Goal: Task Accomplishment & Management: Complete application form

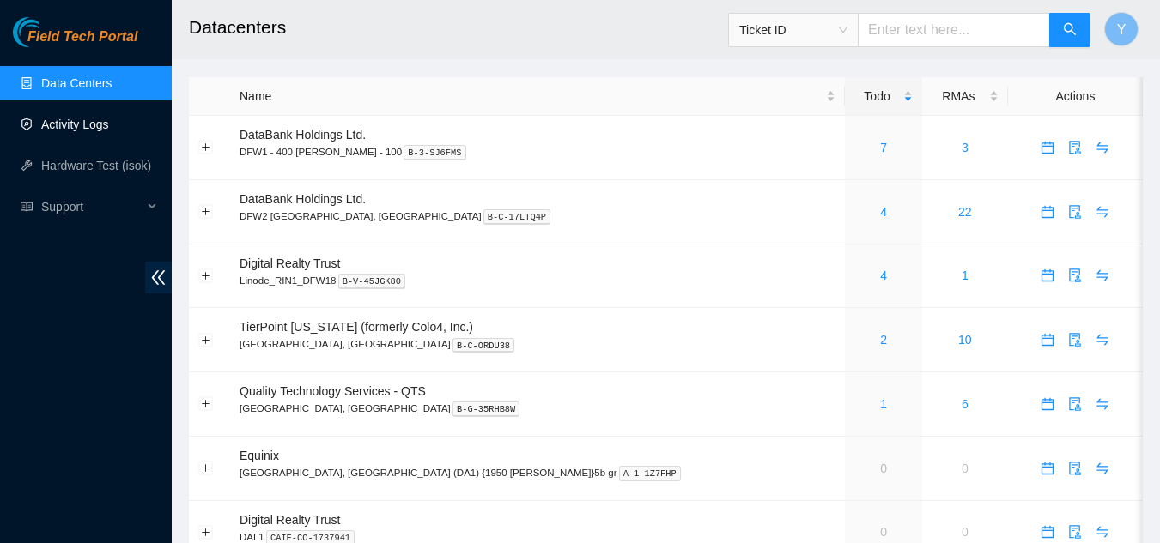
click at [69, 121] on link "Activity Logs" at bounding box center [75, 125] width 68 height 14
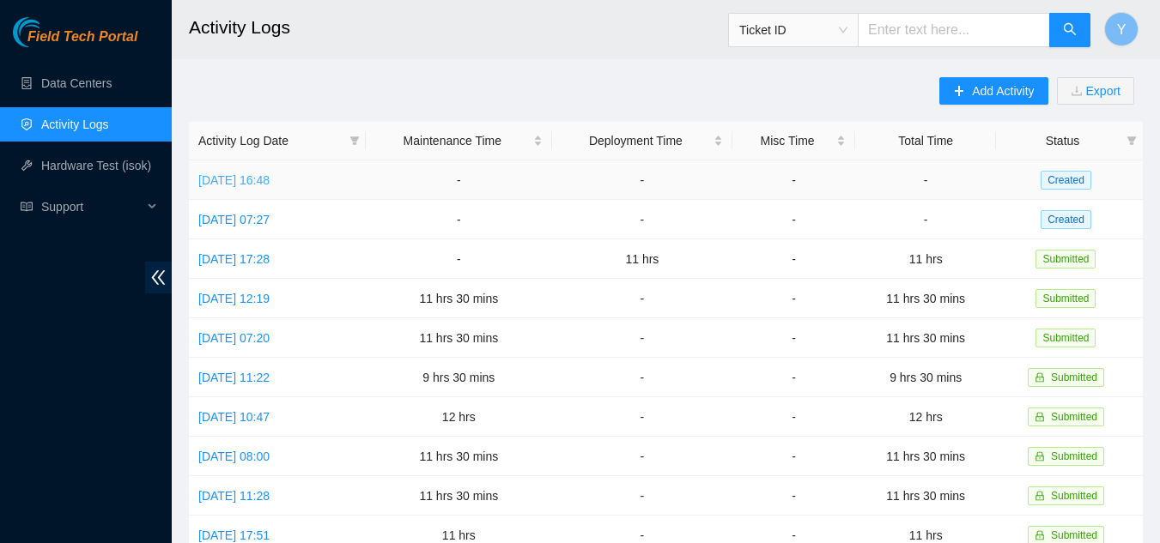
click at [270, 181] on link "[DATE] 16:48" at bounding box center [233, 180] width 71 height 14
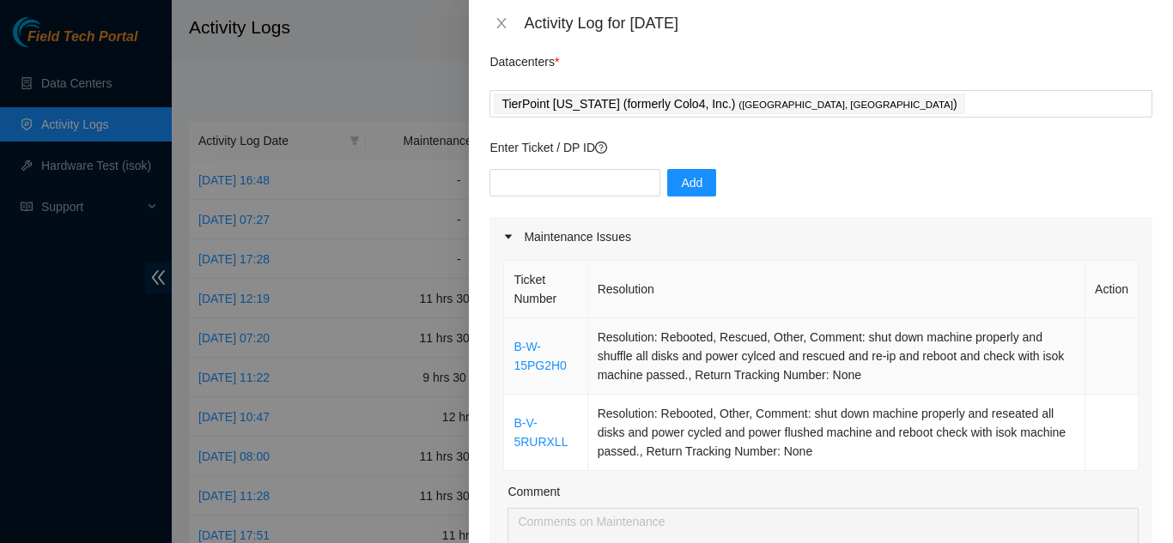
scroll to position [86, 0]
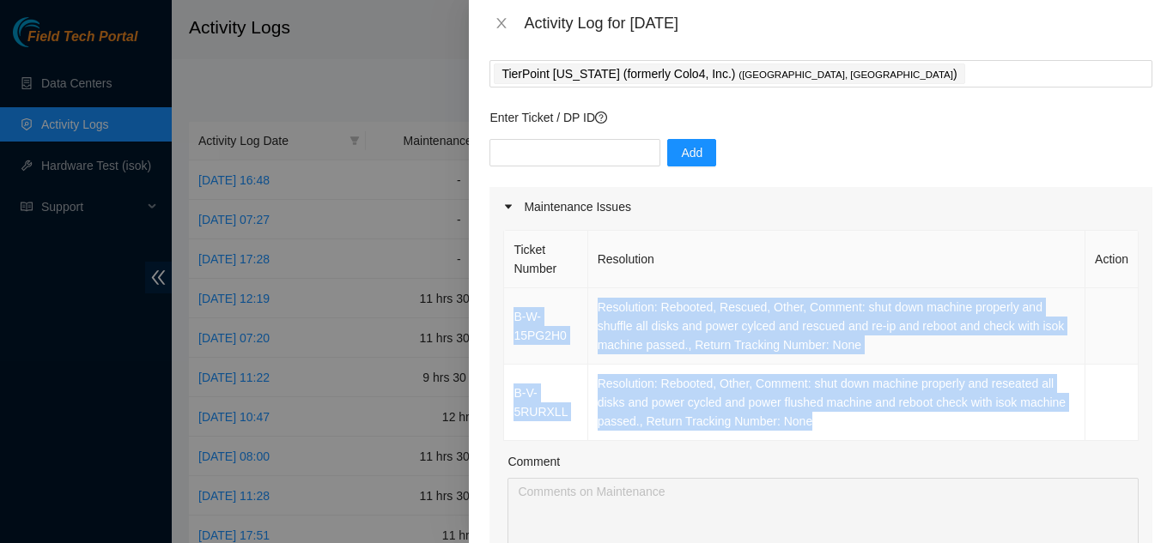
drag, startPoint x: 873, startPoint y: 427, endPoint x: 512, endPoint y: 303, distance: 382.0
click at [512, 303] on tbody "B-W-15PG2H0 Resolution: Rebooted, Rescued, Other, Comment: shut down machine pr…" at bounding box center [821, 364] width 634 height 153
copy tbody "B-W-15PG2H0 Resolution: Rebooted, Rescued, Other, Comment: shut down machine pr…"
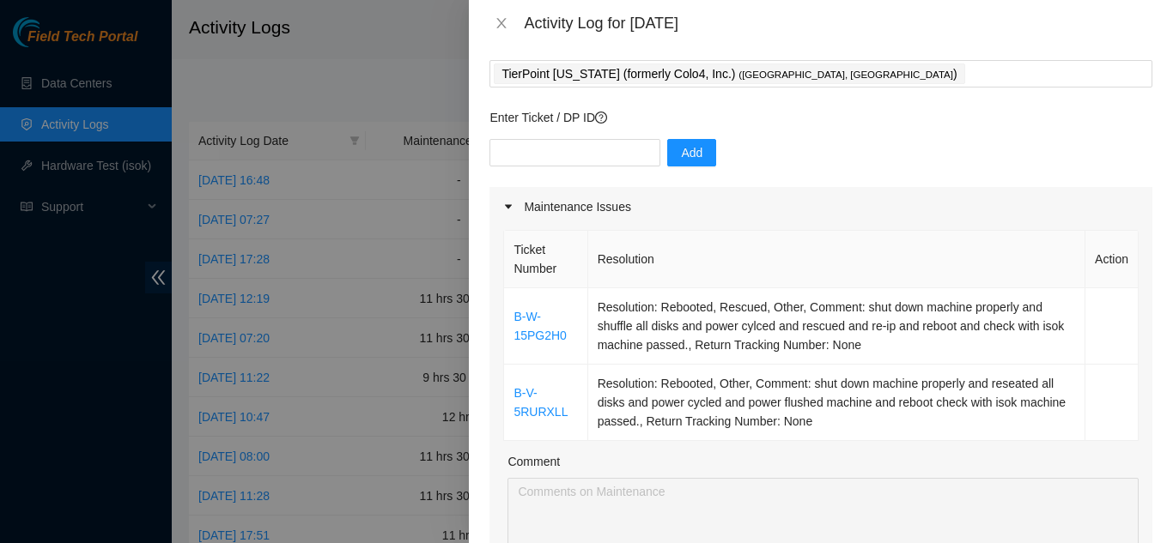
click at [805, 153] on div "Add" at bounding box center [820, 163] width 663 height 48
click at [502, 21] on icon "close" at bounding box center [502, 23] width 14 height 14
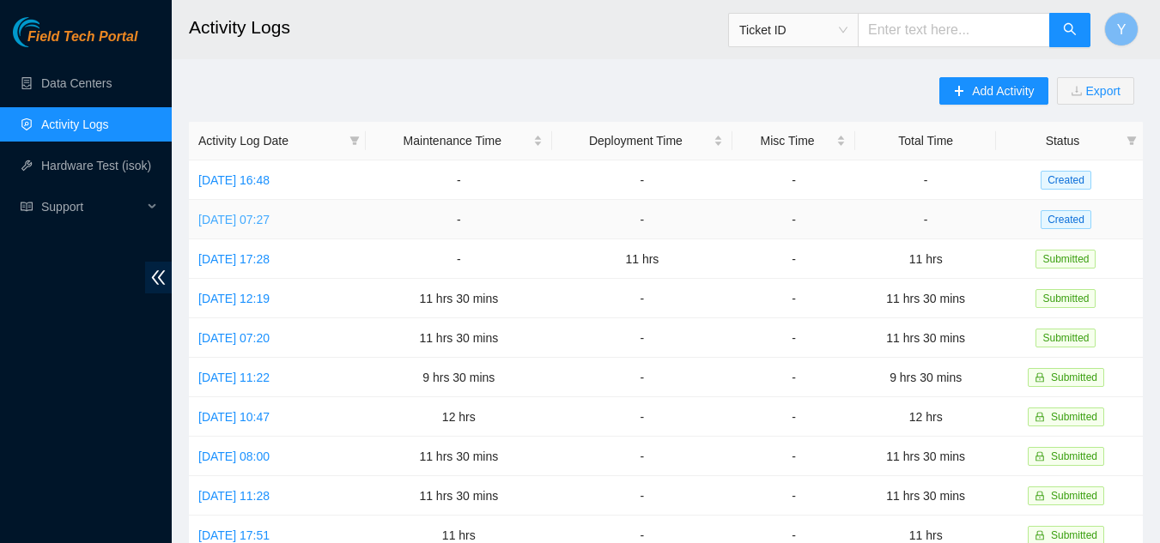
click at [270, 218] on link "[DATE] 07:27" at bounding box center [233, 220] width 71 height 14
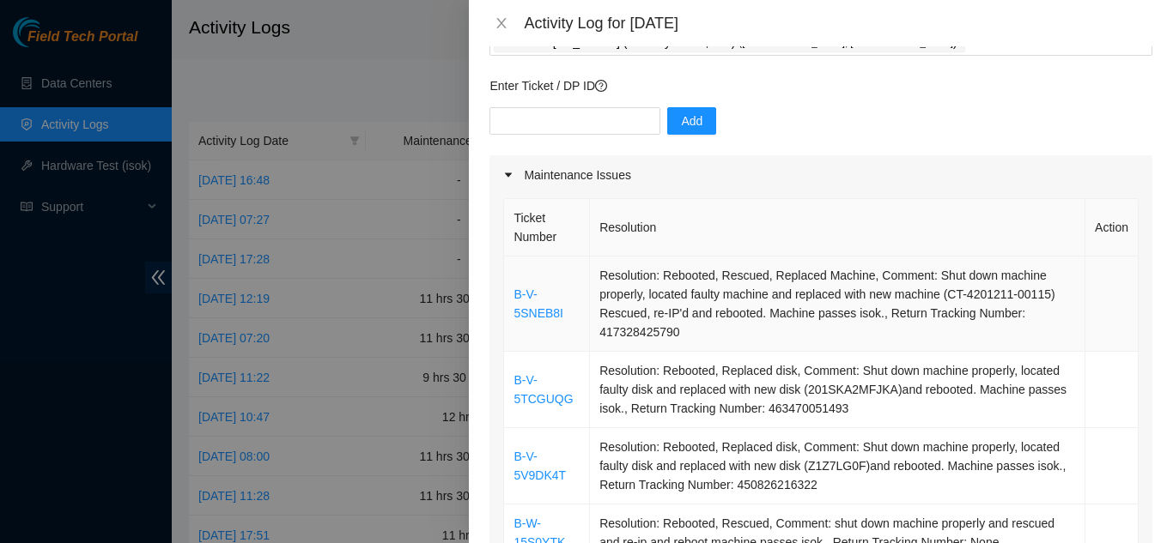
scroll to position [172, 0]
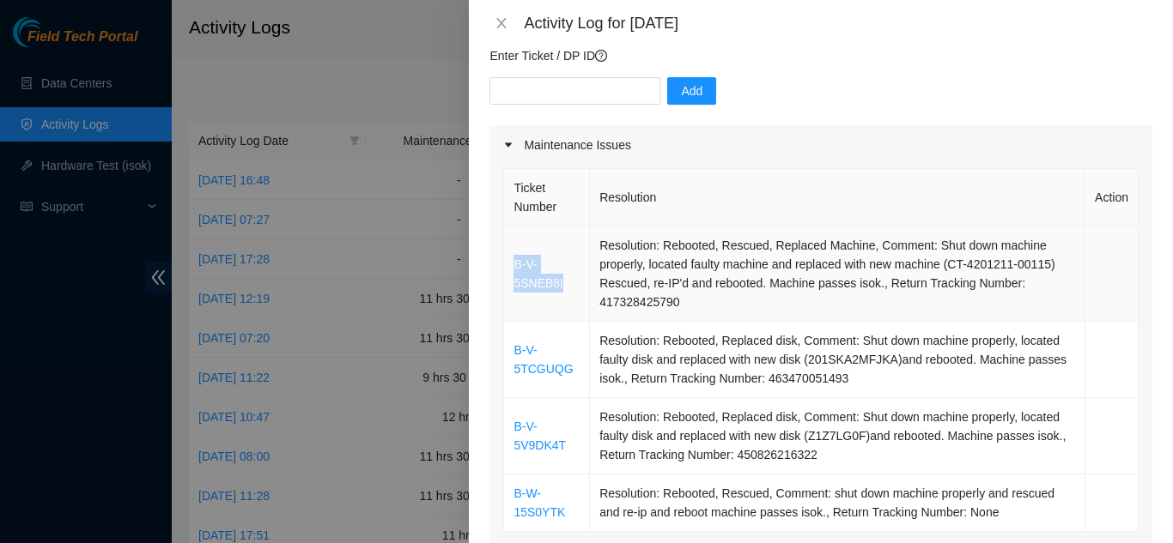
drag, startPoint x: 561, startPoint y: 261, endPoint x: 516, endPoint y: 246, distance: 47.8
click at [516, 246] on td "B-V-5SNEB8I" at bounding box center [547, 274] width 86 height 95
copy link "B-V-5SNEB8I"
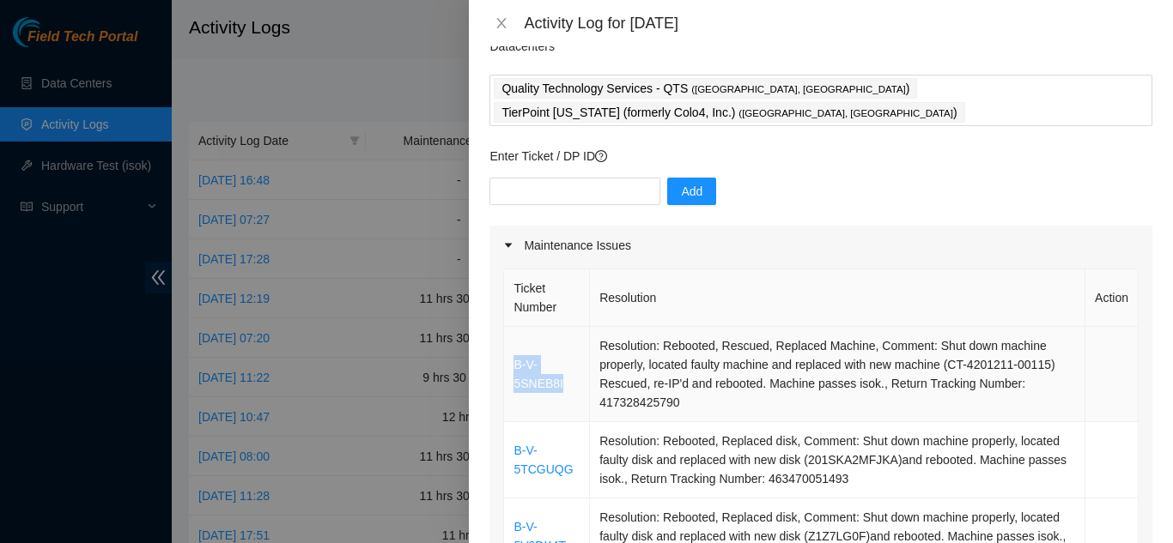
scroll to position [0, 0]
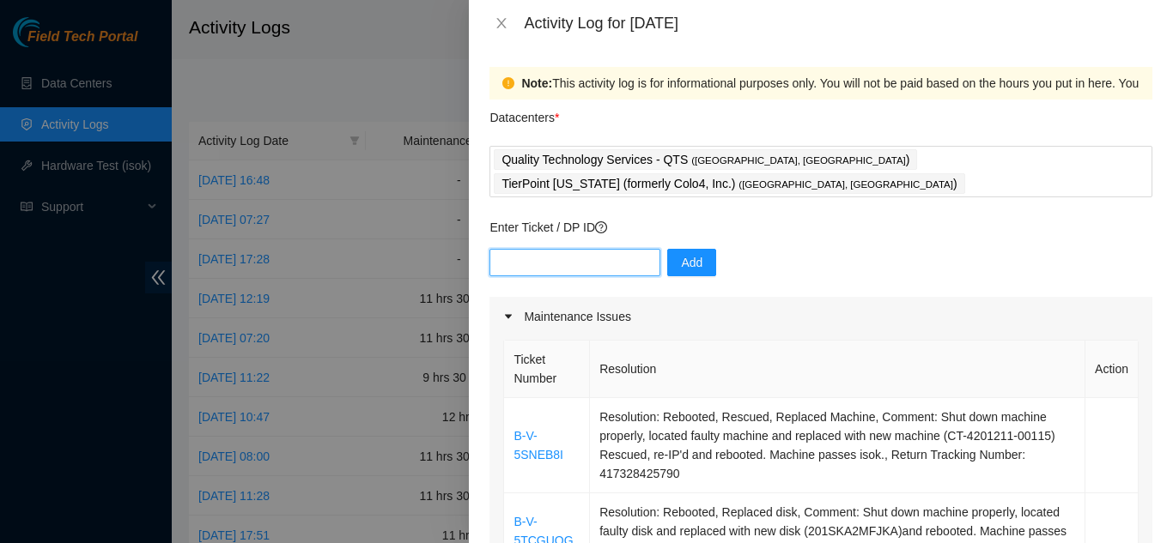
click at [536, 249] on input "text" at bounding box center [574, 262] width 171 height 27
paste input "B-V-5SNEB8I"
type input "B-V-5SNEB8I"
click at [683, 253] on span "Add" at bounding box center [691, 262] width 21 height 19
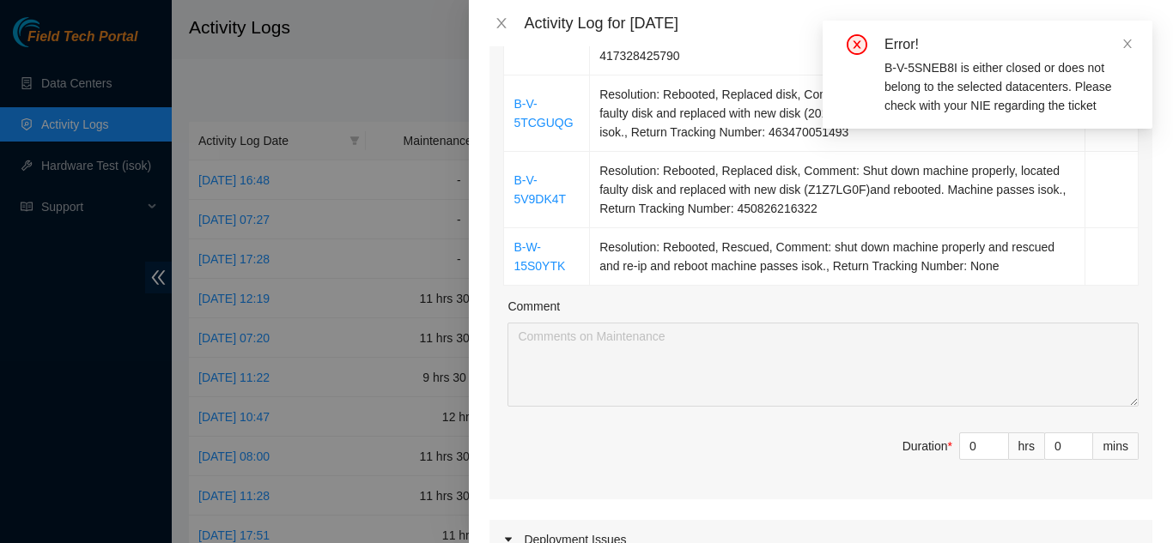
scroll to position [429, 0]
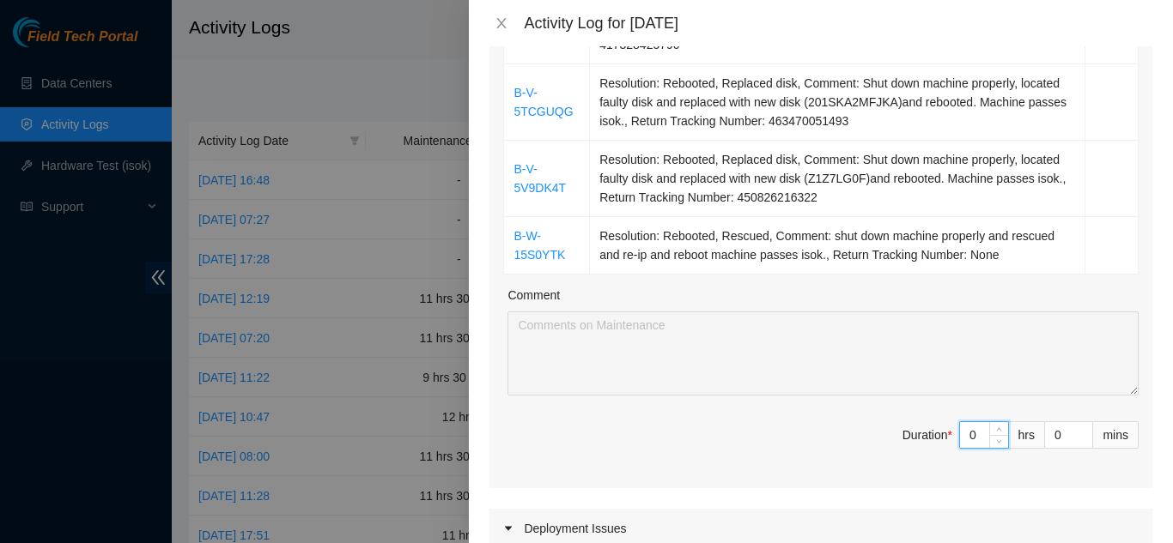
click at [967, 422] on input "0" at bounding box center [984, 435] width 48 height 26
type input "1"
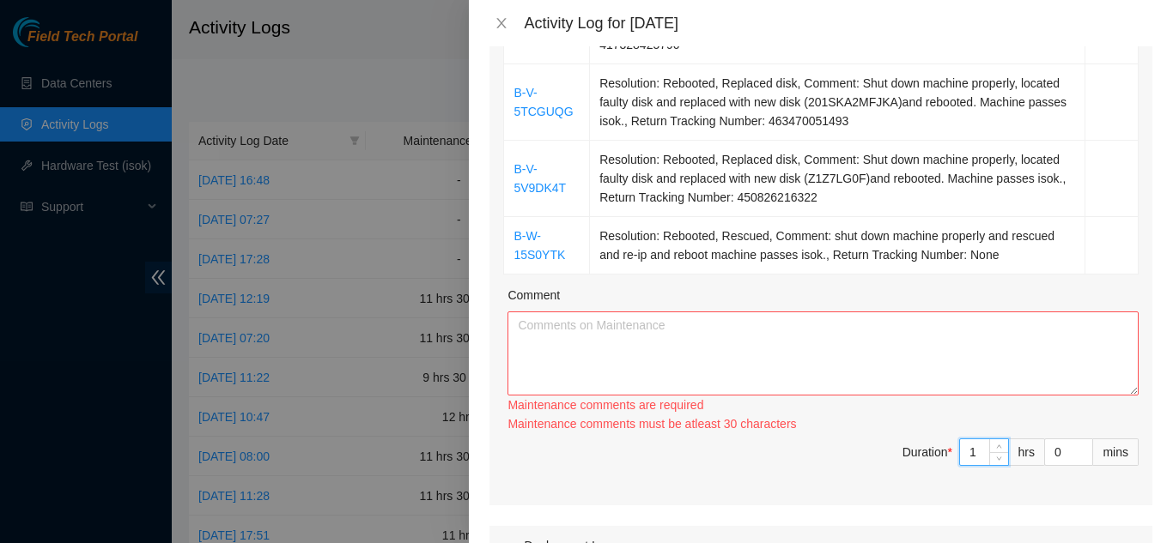
type input "11"
click at [585, 312] on textarea "Comment" at bounding box center [822, 354] width 631 height 84
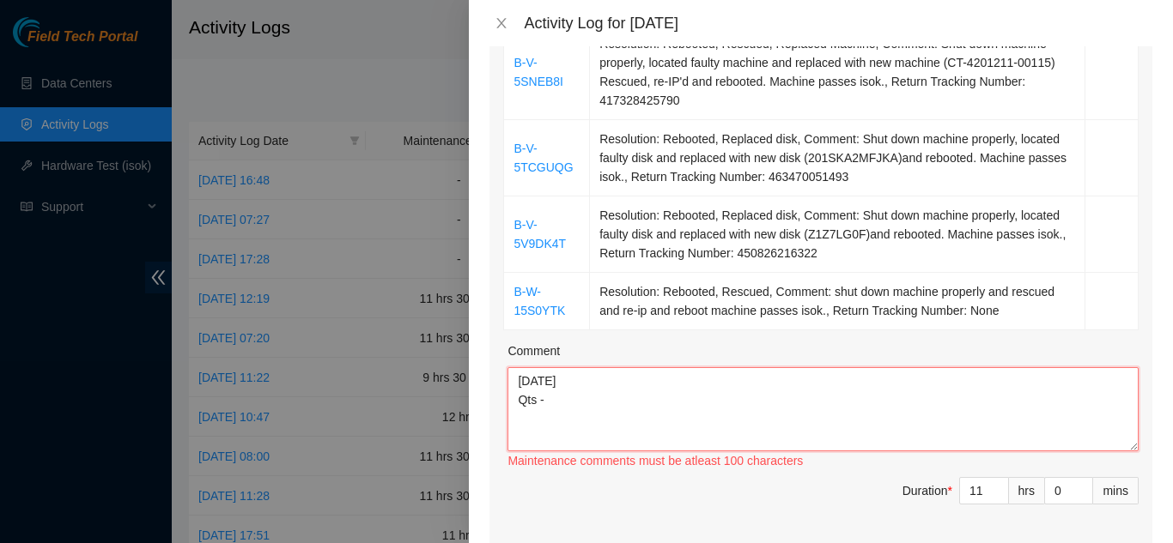
scroll to position [343, 0]
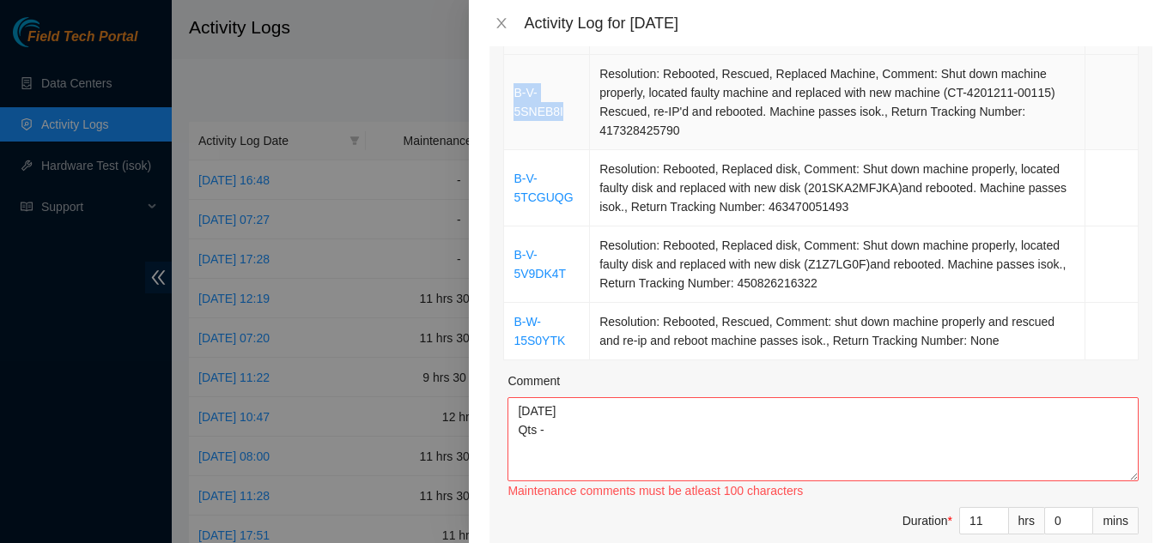
drag, startPoint x: 562, startPoint y: 87, endPoint x: 516, endPoint y: 72, distance: 48.6
click at [516, 72] on td "B-V-5SNEB8I" at bounding box center [547, 102] width 86 height 95
copy link "B-V-5SNEB8I"
click at [562, 411] on textarea "[DATE] Qts -" at bounding box center [822, 439] width 631 height 84
paste textarea "B-V-5SNEB8I"
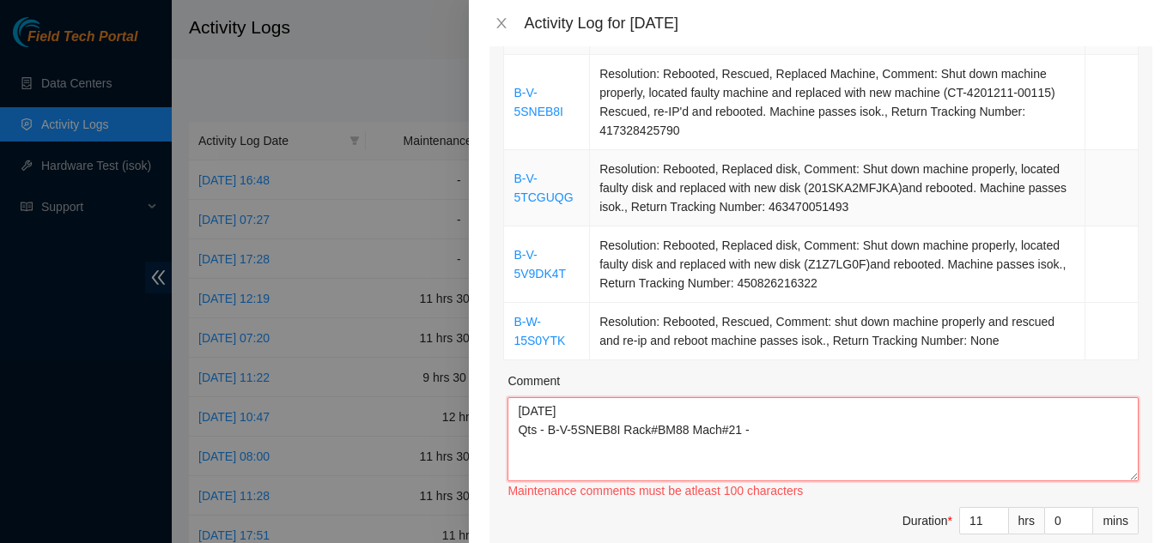
scroll to position [258, 0]
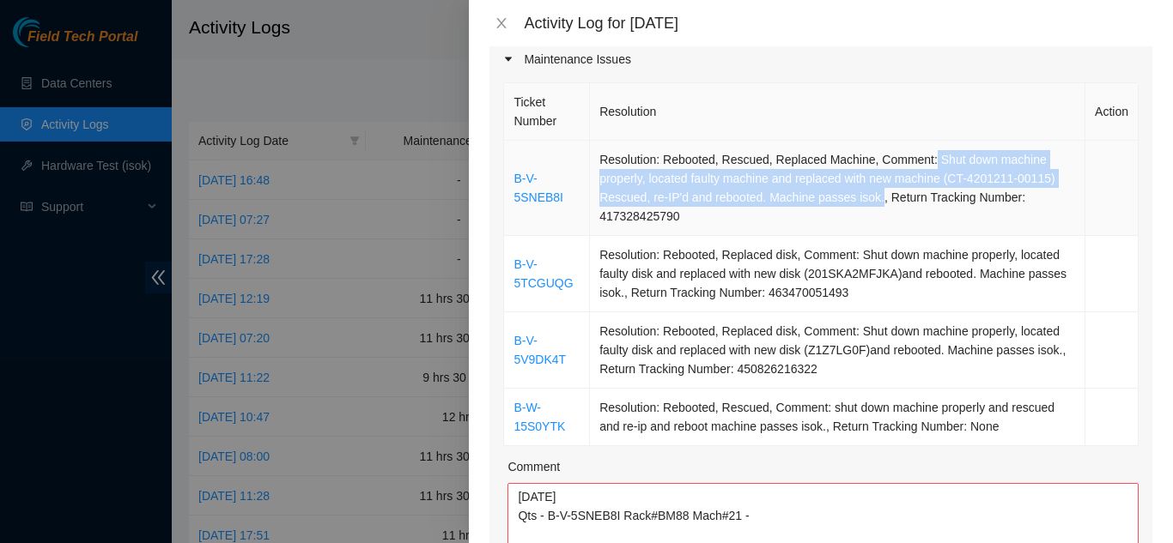
drag, startPoint x: 921, startPoint y: 134, endPoint x: 871, endPoint y: 175, distance: 65.3
click at [871, 175] on td "Resolution: Rebooted, Rescued, Replaced Machine, Comment: Shut down machine pro…" at bounding box center [837, 188] width 495 height 95
copy td "Shut down machine properly, located faulty machine and replaced with new machin…"
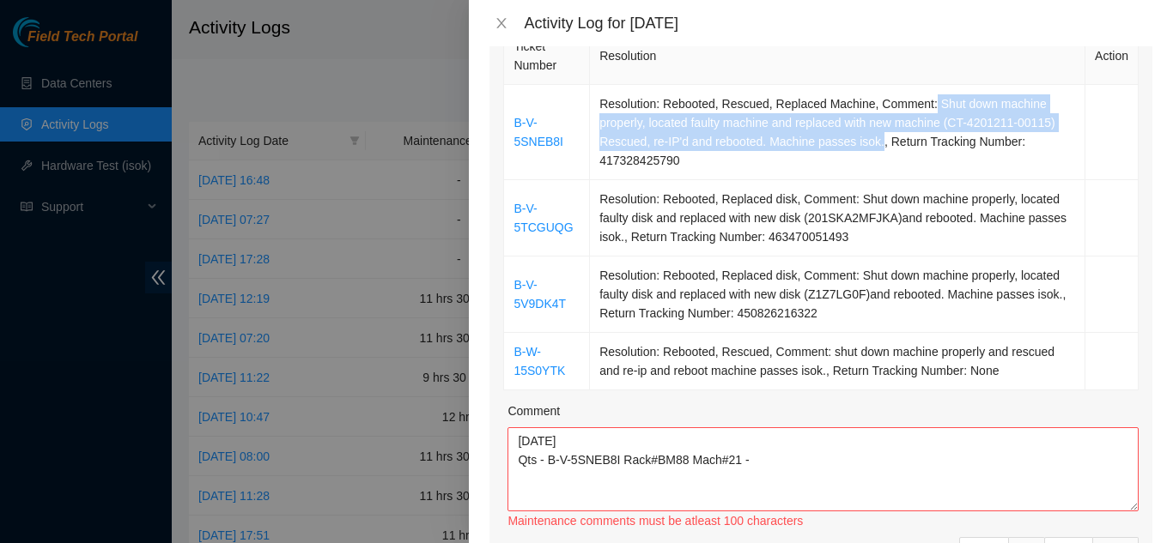
scroll to position [343, 0]
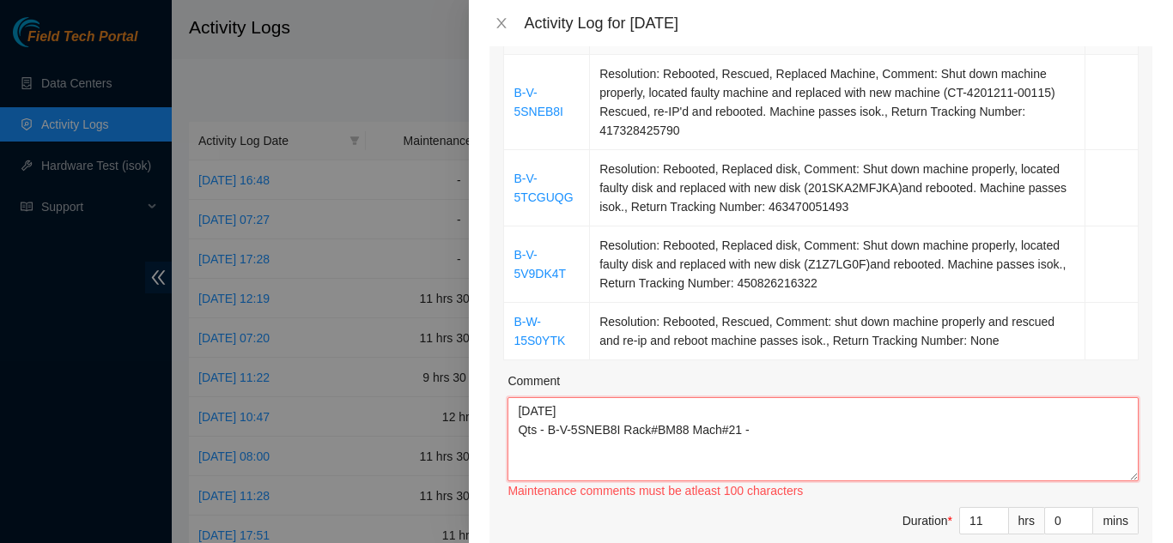
click at [777, 409] on textarea "[DATE] Qts - B-V-5SNEB8I Rack#BM88 Mach#21 -" at bounding box center [822, 439] width 631 height 84
paste textarea "Shut down machine properly, located faulty machine and replaced with new machin…"
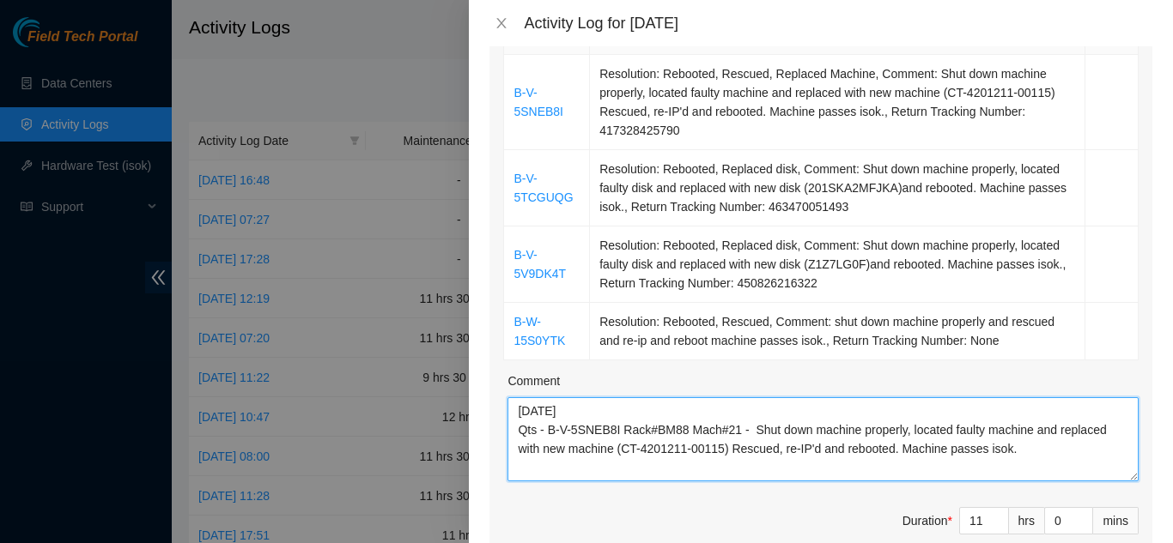
scroll to position [14, 0]
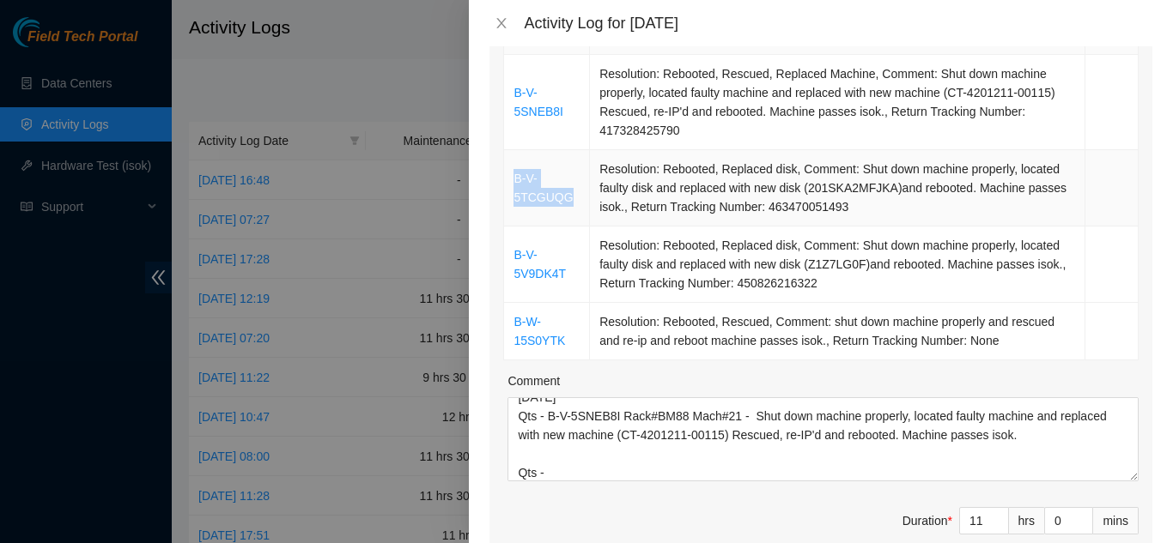
drag, startPoint x: 568, startPoint y: 172, endPoint x: 513, endPoint y: 160, distance: 56.2
click at [513, 160] on td "B-V-5TCGUQG" at bounding box center [547, 188] width 86 height 76
copy link "B-V-5TCGUQG"
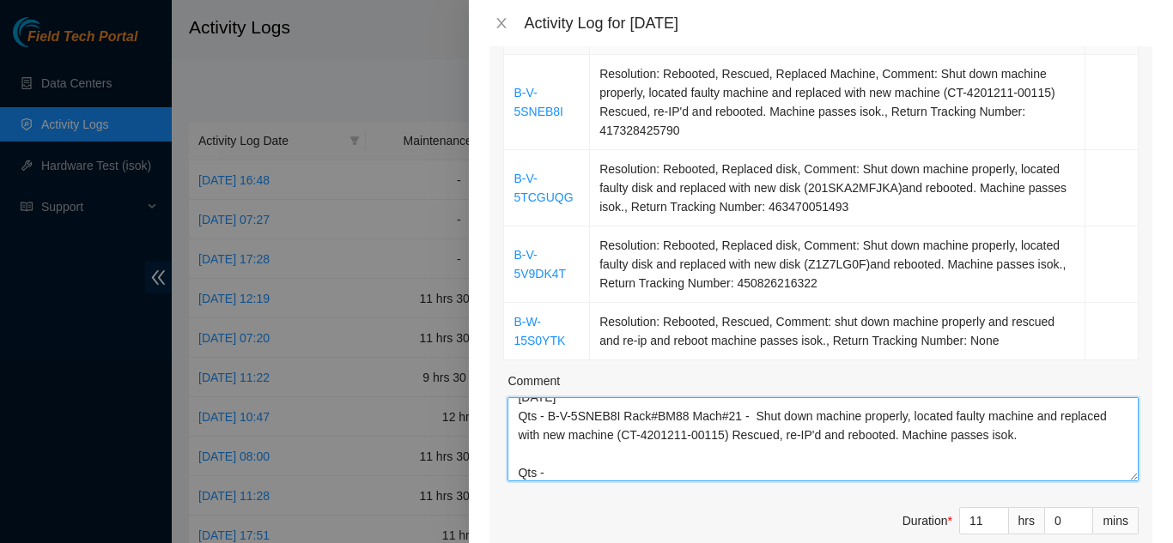
click at [553, 449] on textarea "[DATE] Qts - B-V-5SNEB8I Rack#BM88 Mach#21 - Shut down machine properly, locate…" at bounding box center [822, 439] width 631 height 84
paste textarea "B-V-5TCGUQG"
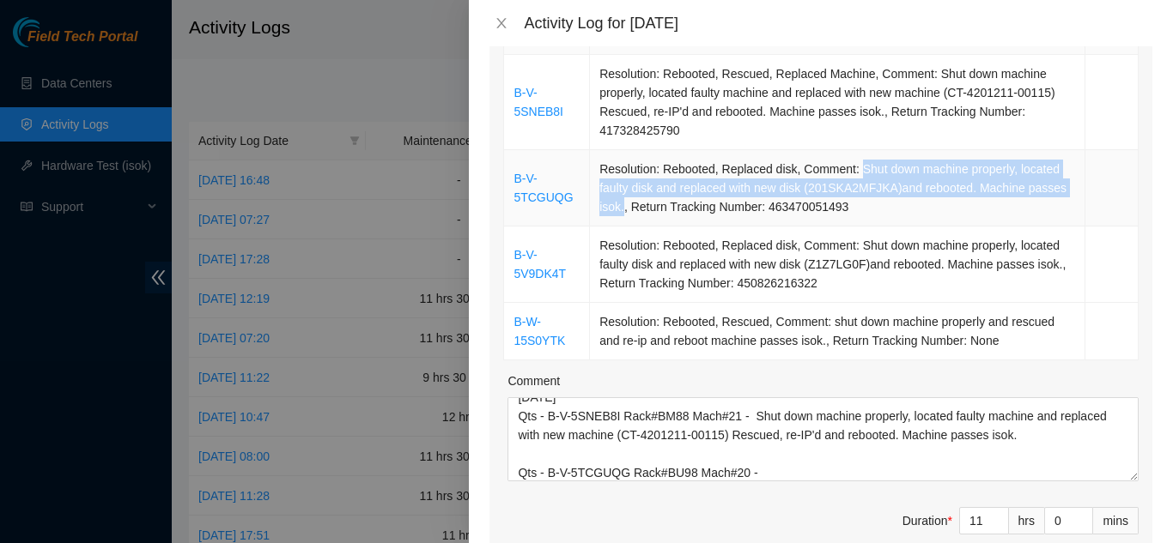
drag, startPoint x: 851, startPoint y: 143, endPoint x: 618, endPoint y: 189, distance: 237.1
click at [618, 189] on td "Resolution: Rebooted, Replaced disk, Comment: Shut down machine properly, locat…" at bounding box center [837, 188] width 495 height 76
copy td "Shut down machine properly, located faulty disk and replaced with new disk (201…"
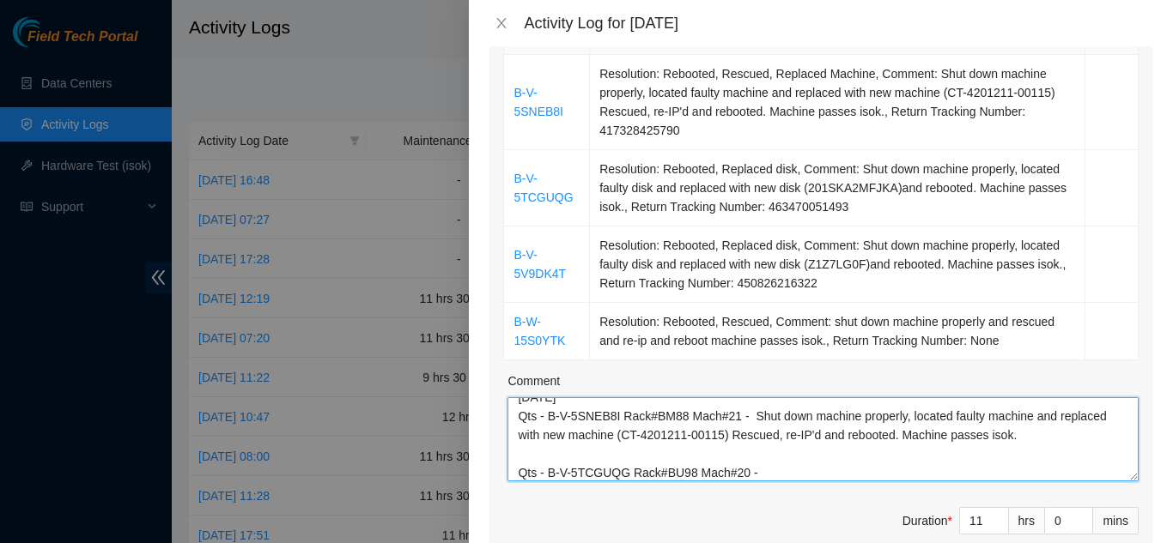
click at [759, 447] on textarea "[DATE] Qts - B-V-5SNEB8I Rack#BM88 Mach#21 - Shut down machine properly, locate…" at bounding box center [822, 439] width 631 height 84
paste textarea "Shut down machine properly, located faulty disk and replaced with new disk (201…"
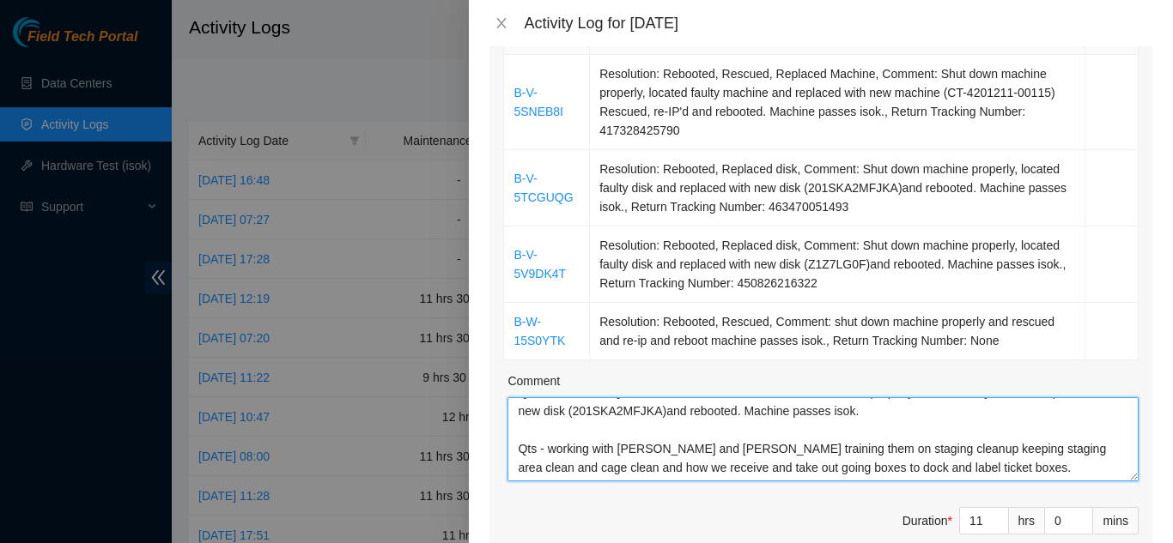
scroll to position [127, 0]
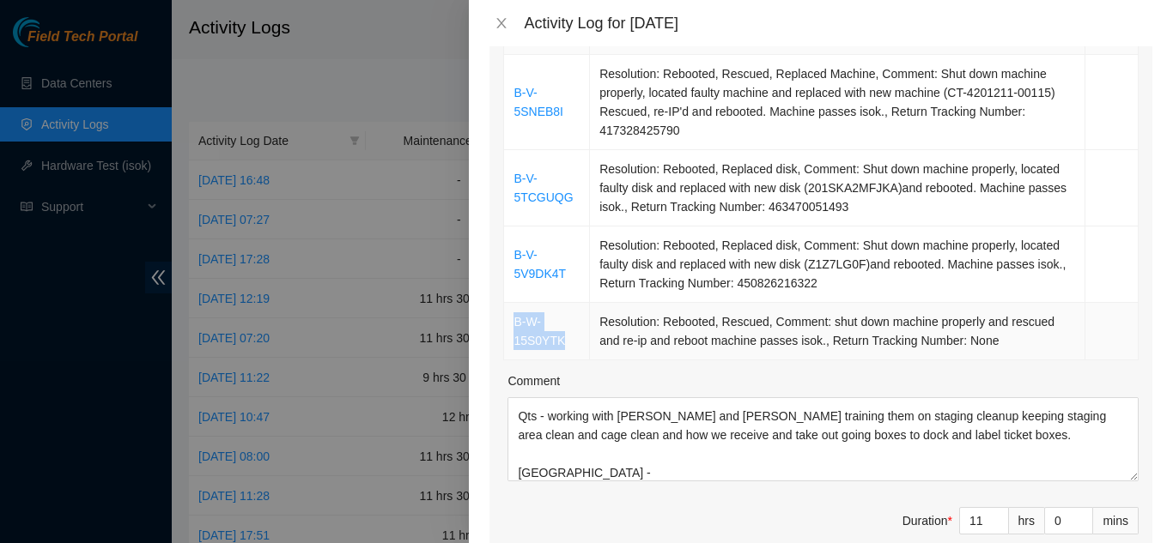
drag, startPoint x: 561, startPoint y: 317, endPoint x: 514, endPoint y: 300, distance: 50.2
click at [514, 303] on td "B-W-15S0YTK" at bounding box center [547, 332] width 86 height 58
copy link "B-W-15S0YTK"
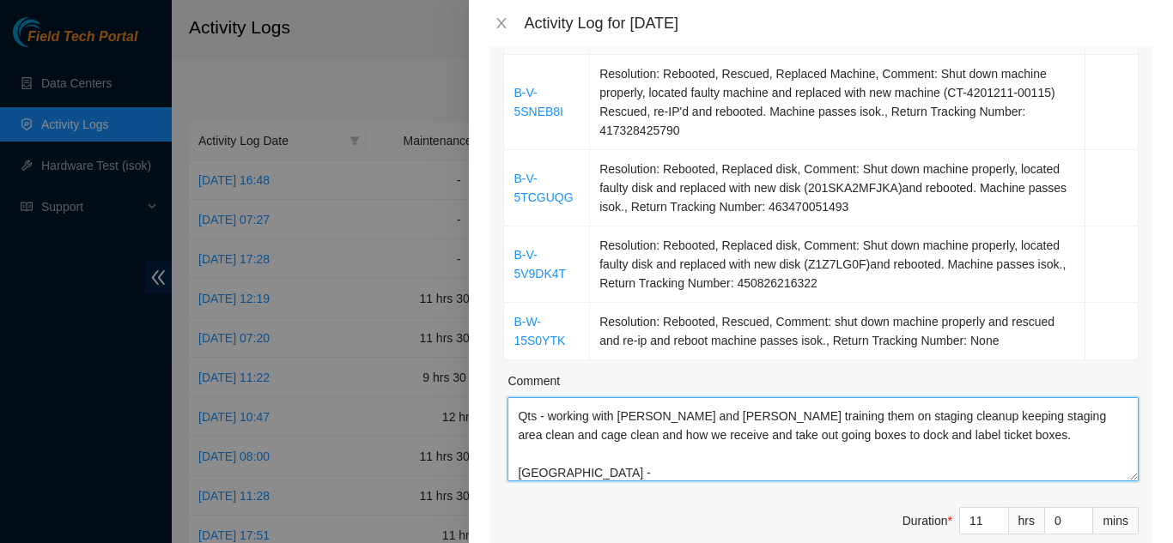
click at [584, 446] on textarea "[DATE] Qts - B-V-5SNEB8I Rack#BM88 Mach#21 - Shut down machine properly, locate…" at bounding box center [822, 439] width 631 height 84
paste textarea "B-W-15S0YTK"
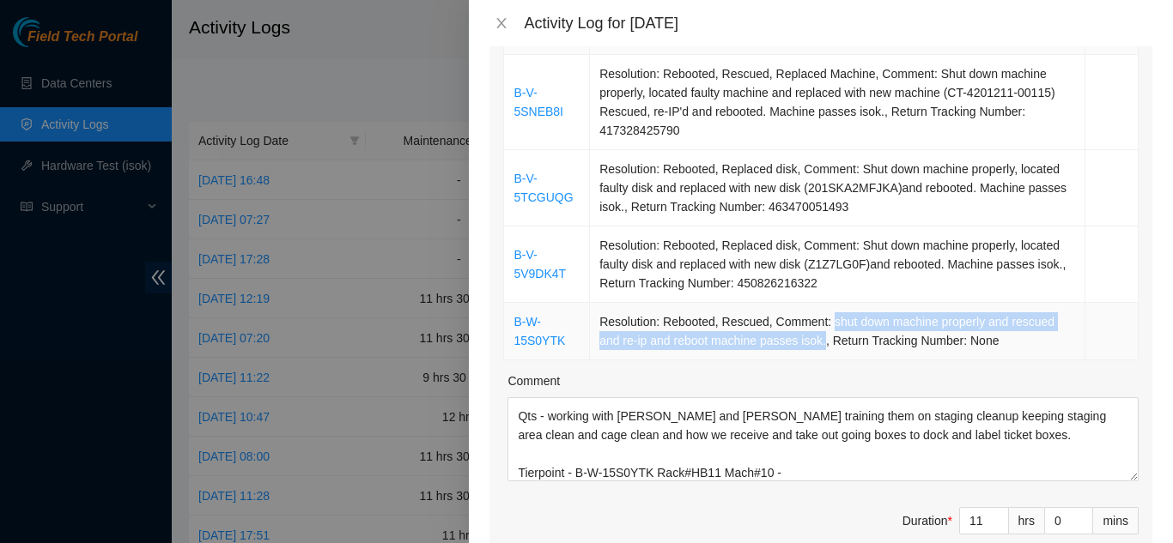
drag, startPoint x: 821, startPoint y: 301, endPoint x: 818, endPoint y: 313, distance: 12.3
click at [818, 313] on td "Resolution: Rebooted, Rescued, Comment: shut down machine properly and rescued …" at bounding box center [837, 332] width 495 height 58
copy td "shut down machine properly and rescued and re-ip and reboot machine passes isok."
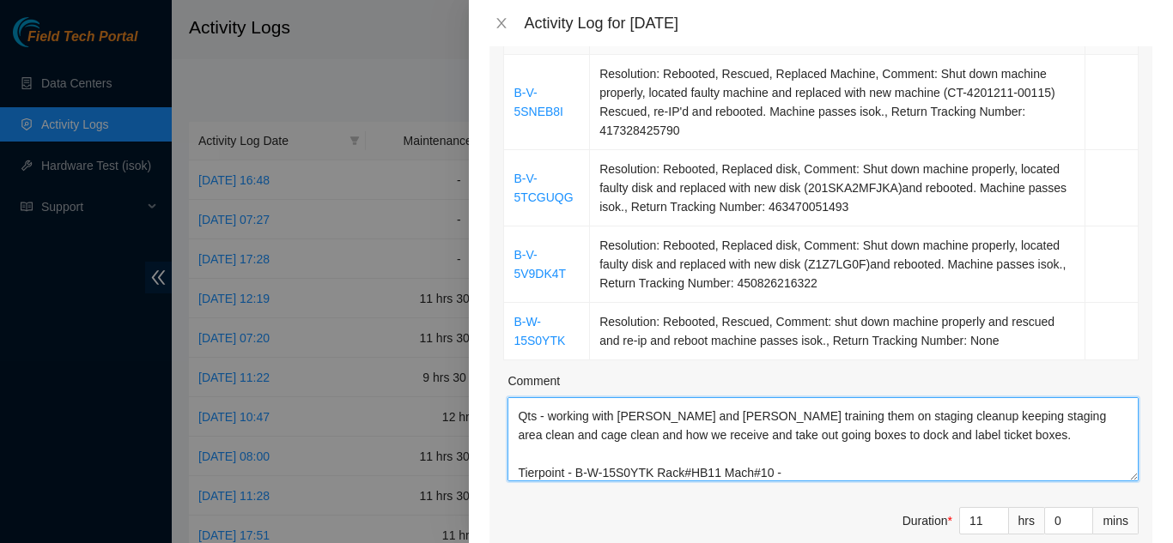
click at [781, 446] on textarea "[DATE] Qts - B-V-5SNEB8I Rack#BM88 Mach#21 - Shut down machine properly, locate…" at bounding box center [822, 439] width 631 height 84
paste textarea "shut down machine properly and rescued and re-ip and reboot machine passes isok."
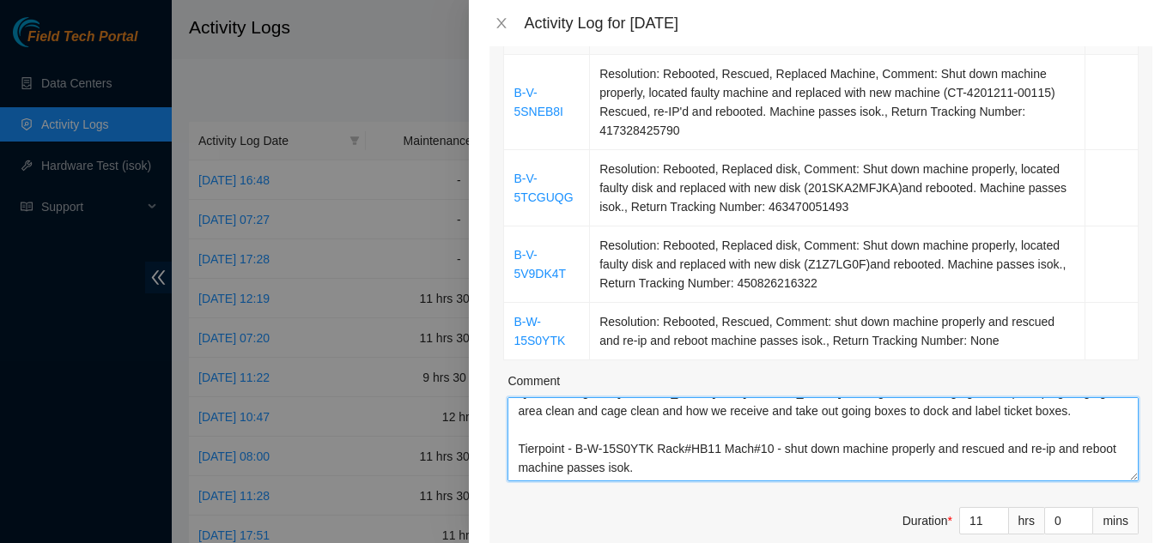
scroll to position [184, 0]
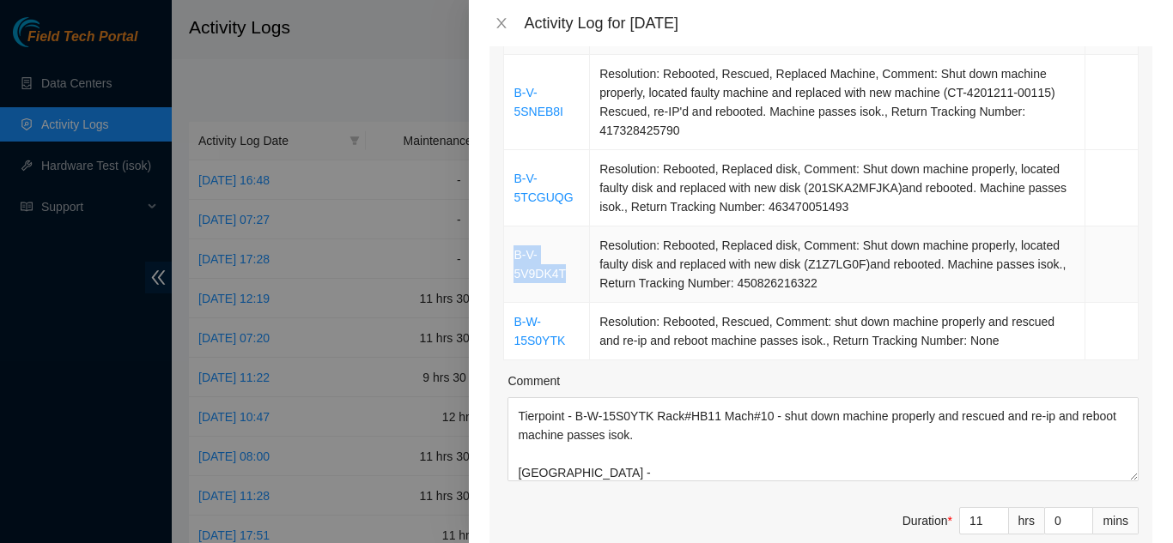
drag, startPoint x: 566, startPoint y: 248, endPoint x: 517, endPoint y: 234, distance: 51.1
click at [517, 234] on td "B-V-5V9DK4T" at bounding box center [547, 265] width 86 height 76
copy link "B-V-5V9DK4T"
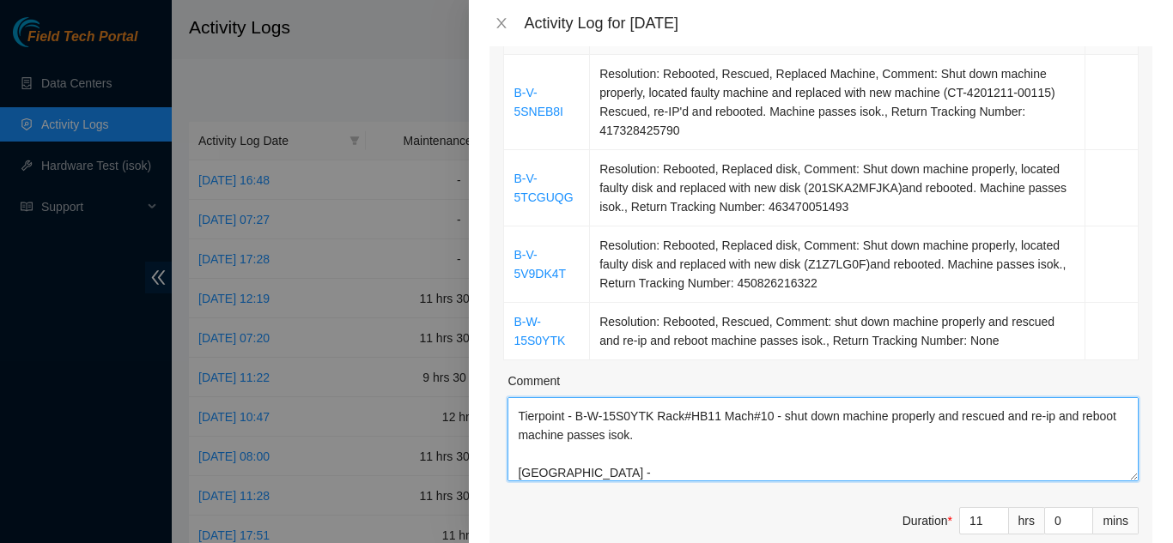
click at [581, 446] on textarea "[DATE] Qts - B-V-5SNEB8I Rack#BM88 Mach#21 - Shut down machine properly, locate…" at bounding box center [822, 439] width 631 height 84
paste textarea "B-V-5V9DK4T"
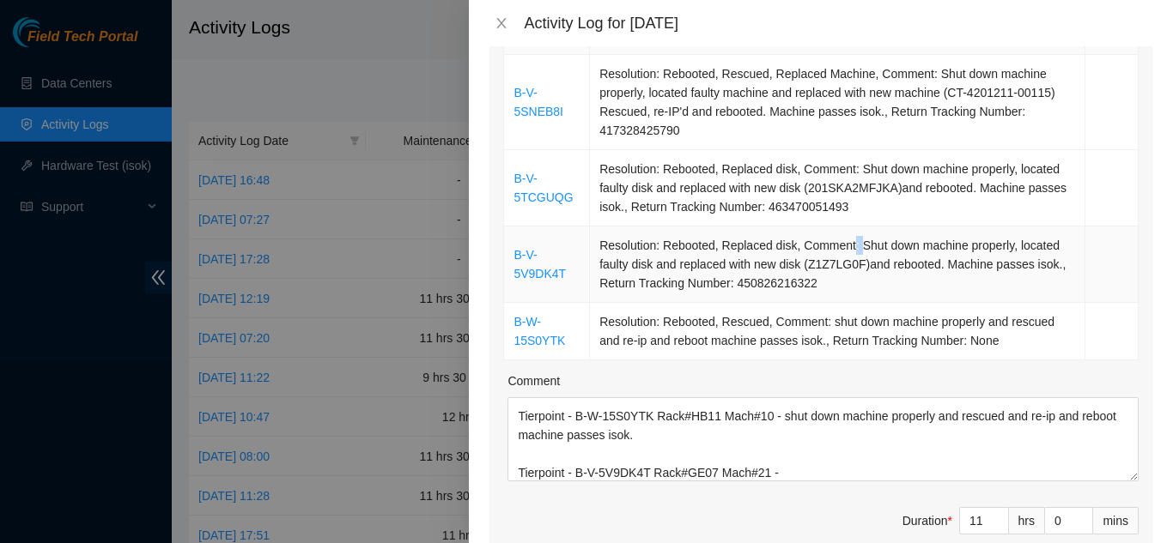
drag, startPoint x: 845, startPoint y: 221, endPoint x: 857, endPoint y: 222, distance: 12.0
click at [857, 227] on td "Resolution: Rebooted, Replaced disk, Comment: Shut down machine properly, locat…" at bounding box center [837, 265] width 495 height 76
click at [864, 227] on td "Resolution: Rebooted, Replaced disk, Comment: Shut down machine properly, locat…" at bounding box center [837, 265] width 495 height 76
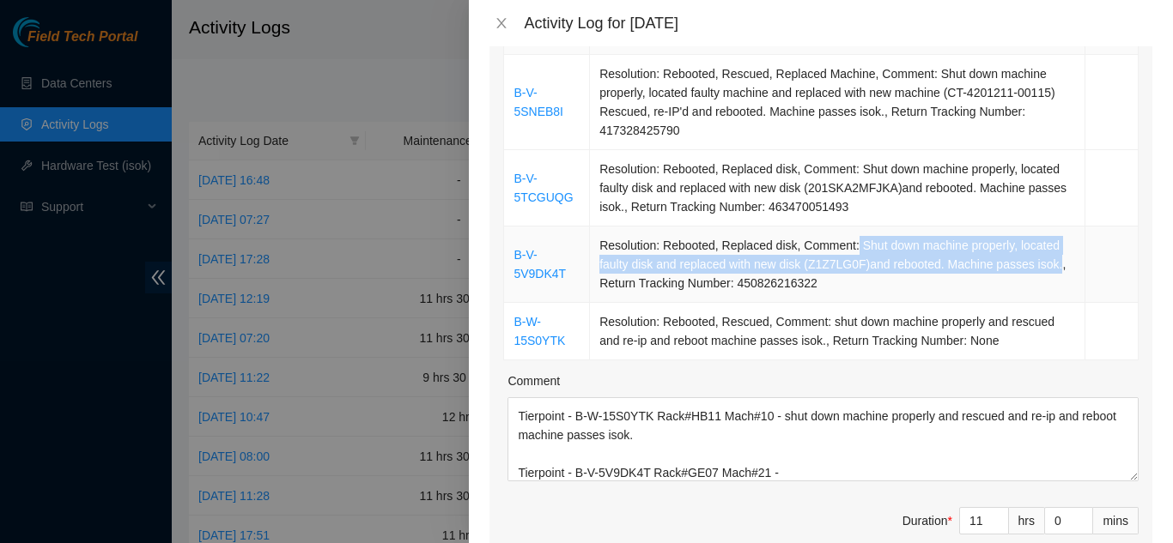
drag, startPoint x: 846, startPoint y: 220, endPoint x: 1046, endPoint y: 246, distance: 201.8
click at [1046, 246] on td "Resolution: Rebooted, Replaced disk, Comment: Shut down machine properly, locat…" at bounding box center [837, 265] width 495 height 76
copy td "Shut down machine properly, located faulty disk and replaced with new disk (Z1Z…"
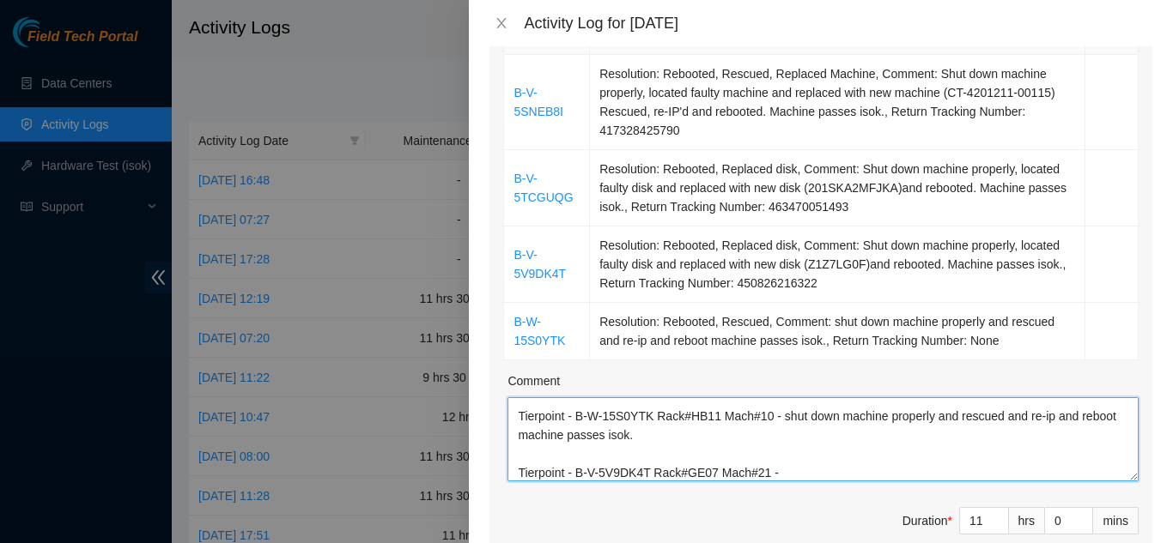
click at [781, 448] on textarea "[DATE] Qts - B-V-5SNEB8I Rack#BM88 Mach#21 - Shut down machine properly, locate…" at bounding box center [822, 439] width 631 height 84
paste textarea "Shut down machine properly, located faulty disk and replaced with new disk (Z1Z…"
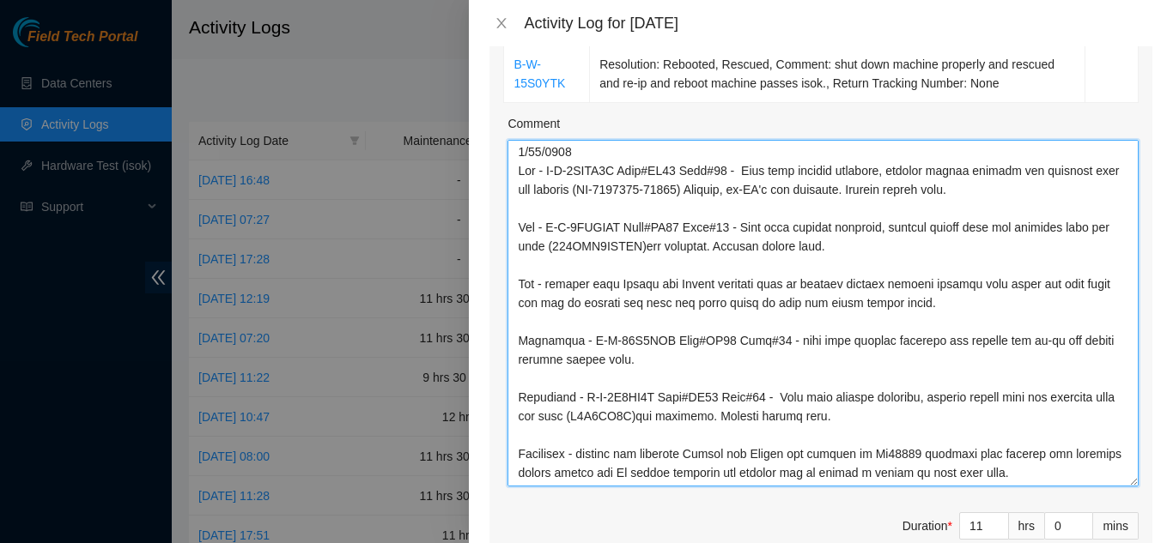
scroll to position [0, 0]
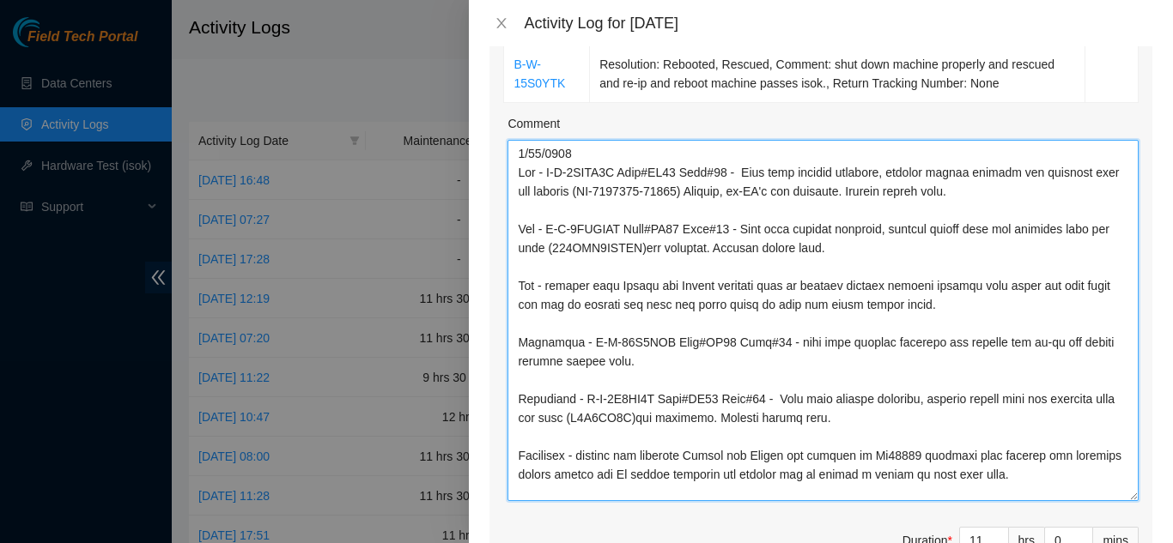
drag, startPoint x: 1124, startPoint y: 194, endPoint x: 1143, endPoint y: 470, distance: 276.2
click at [1143, 470] on div "Note: This activity log is for informational purposes only. You will not be pai…" at bounding box center [821, 294] width 704 height 497
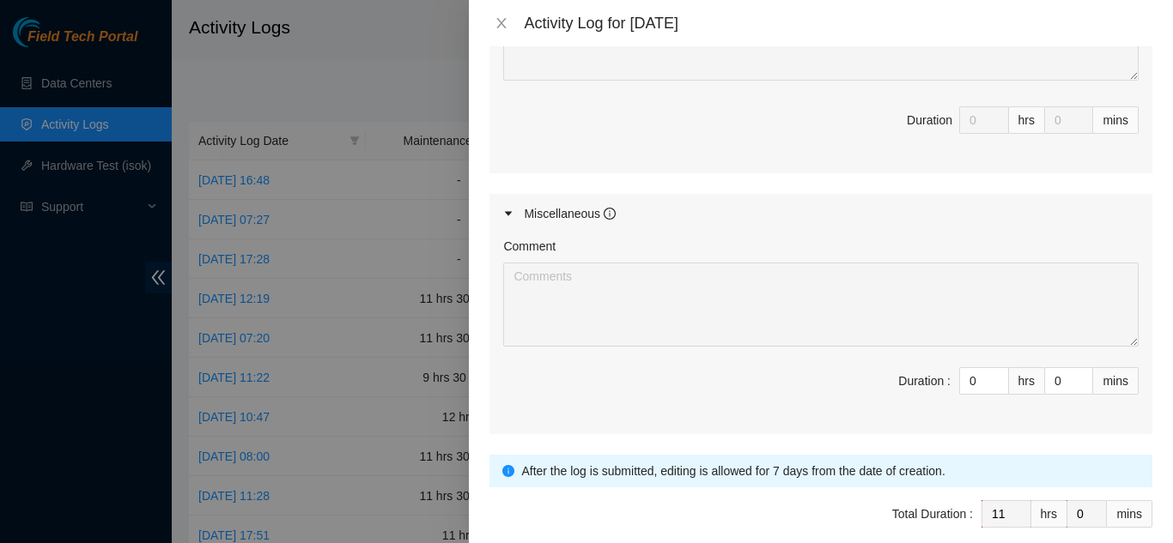
scroll to position [1430, 0]
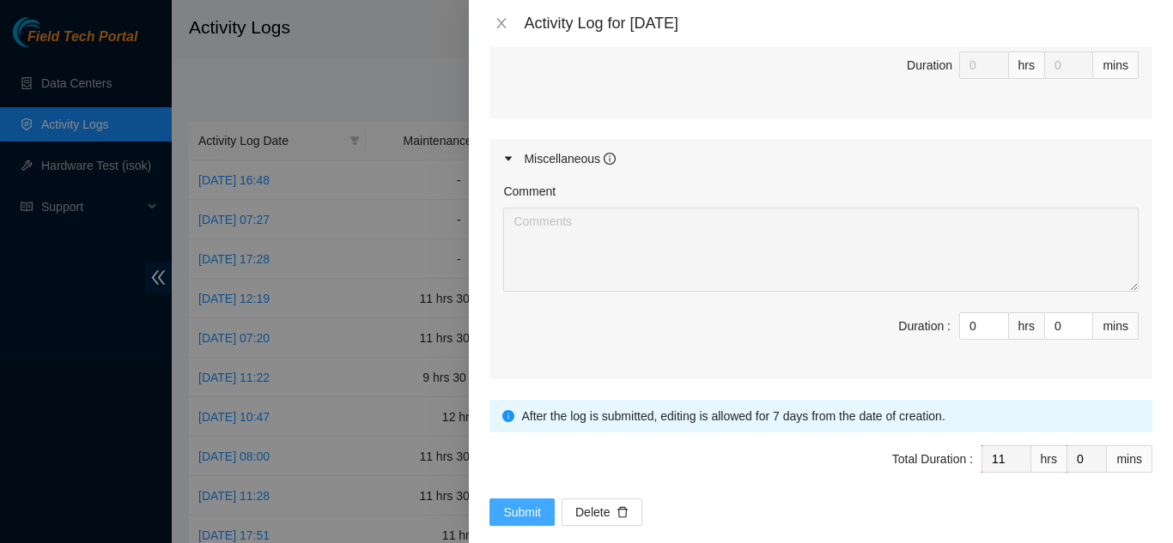
type textarea "[DATE] Qts - B-V-5SNEB8I Rack#BM88 Mach#21 - Shut down machine properly, locate…"
click at [520, 503] on span "Submit" at bounding box center [522, 512] width 38 height 19
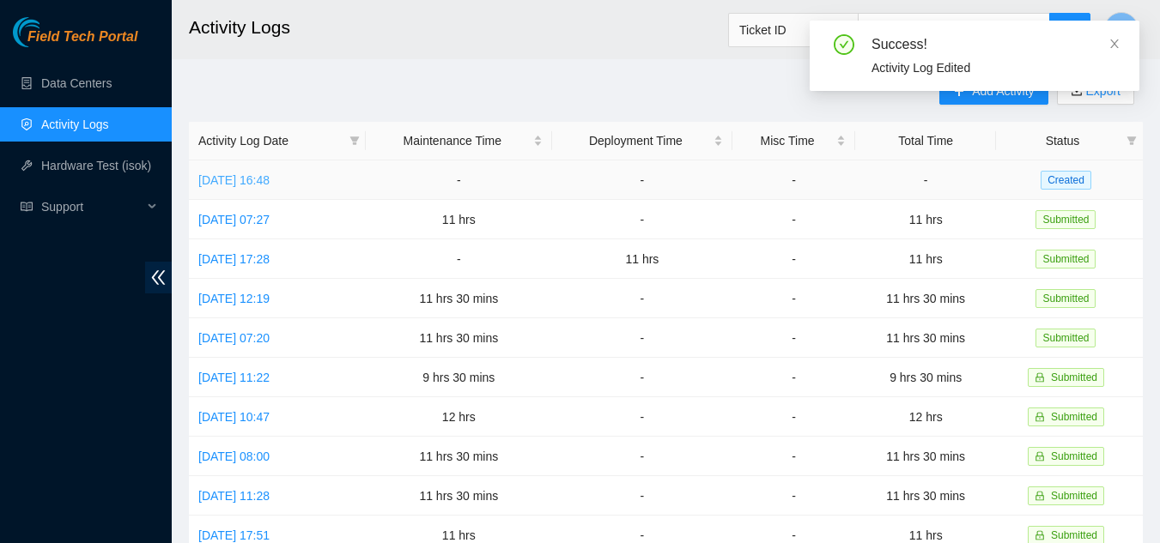
click at [270, 183] on link "[DATE] 16:48" at bounding box center [233, 180] width 71 height 14
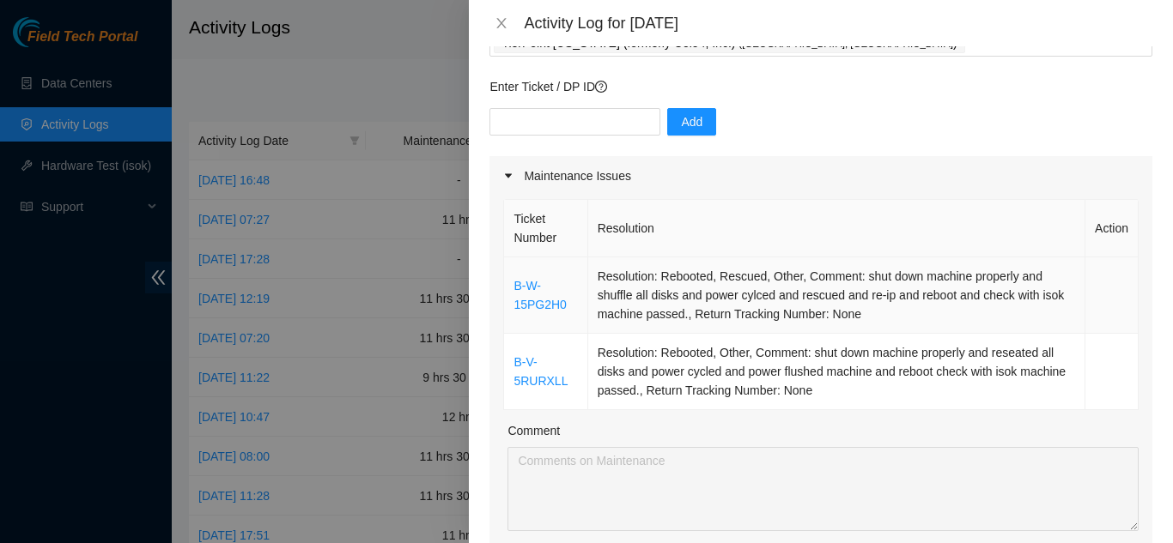
scroll to position [172, 0]
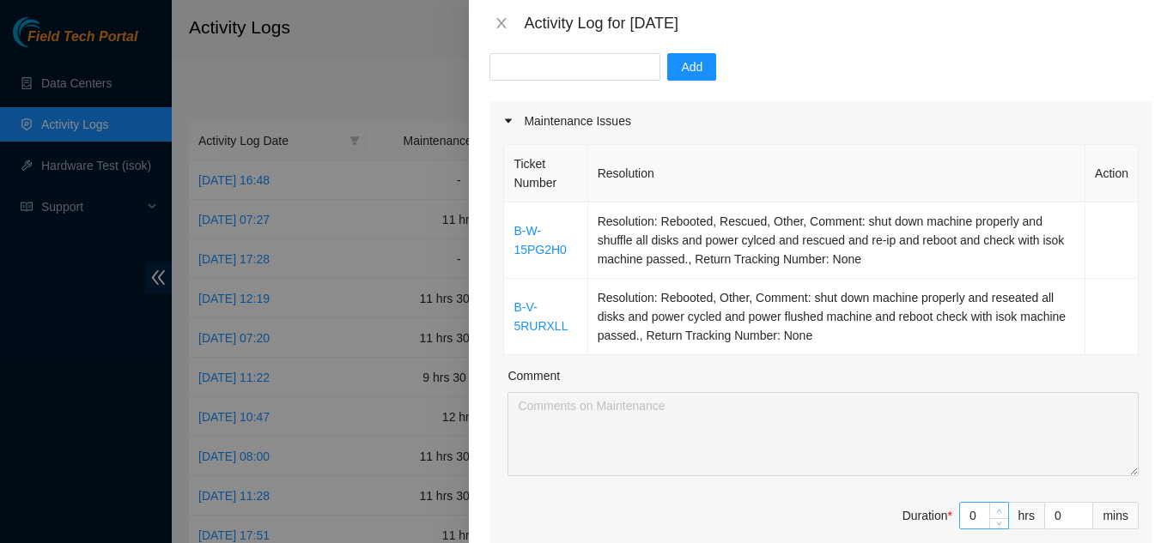
type input "1"
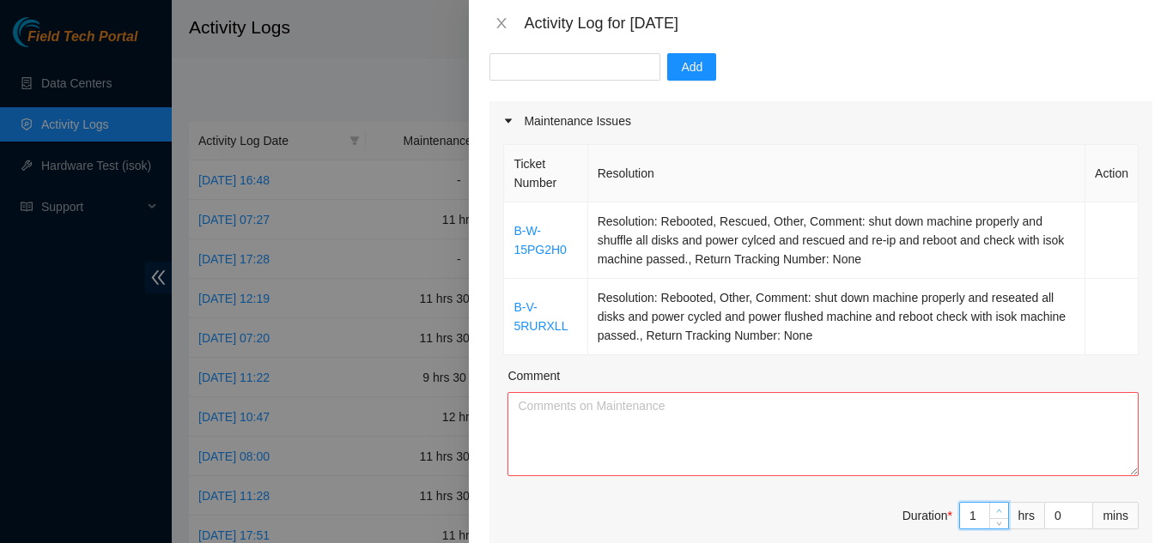
click at [996, 511] on icon "up" at bounding box center [999, 511] width 6 height 6
type input "2"
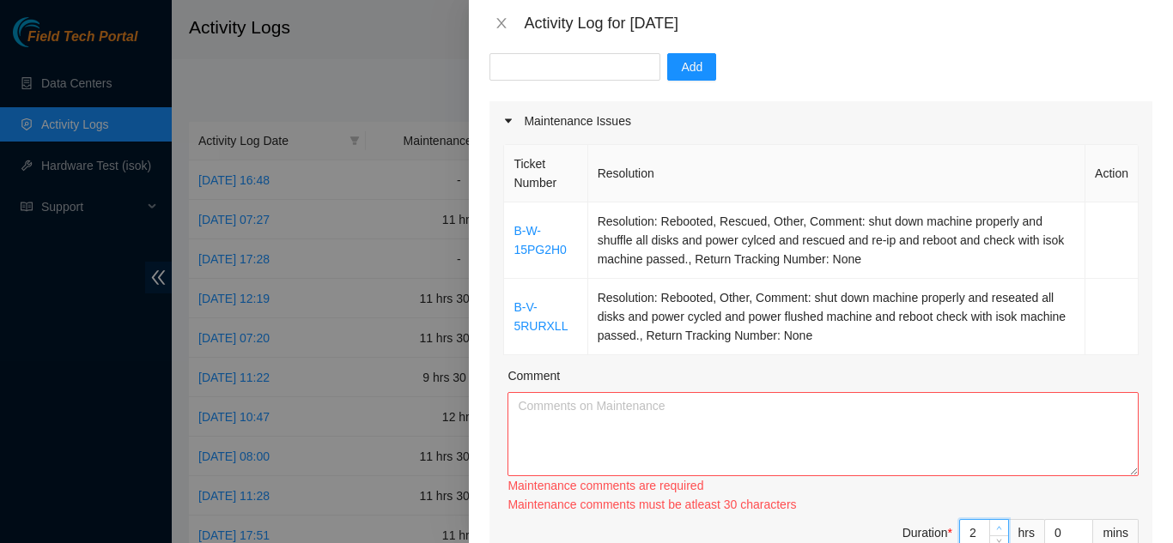
click at [987, 511] on div "Ticket Number Resolution Action B-W-15PG2H0 Resolution: Rebooted, Rescued, Othe…" at bounding box center [820, 364] width 663 height 446
click at [987, 511] on div "Maintenance comments must be atleast 60 characters" at bounding box center [822, 504] width 631 height 19
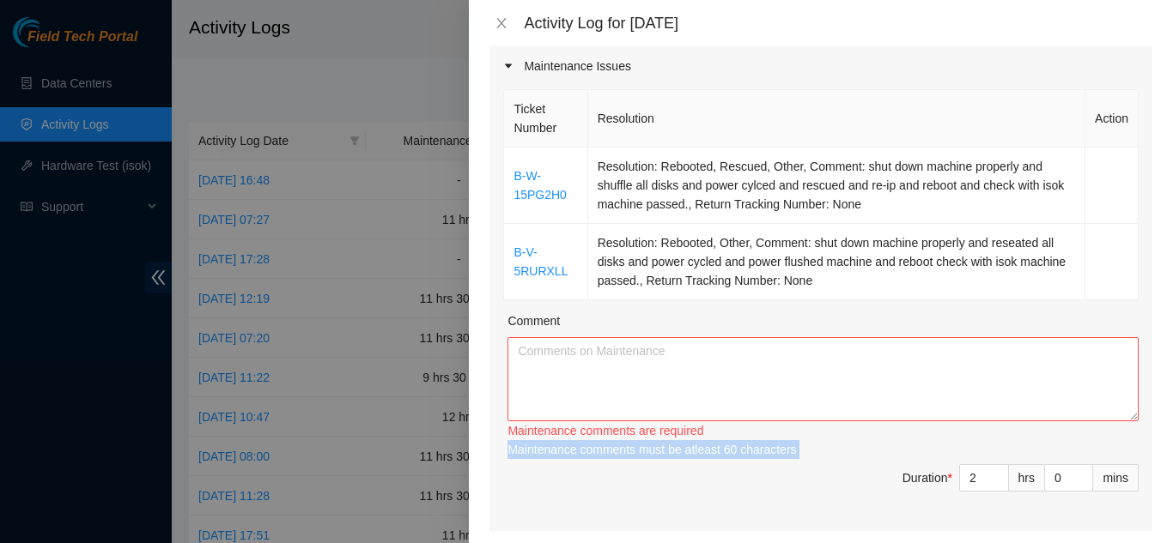
scroll to position [258, 0]
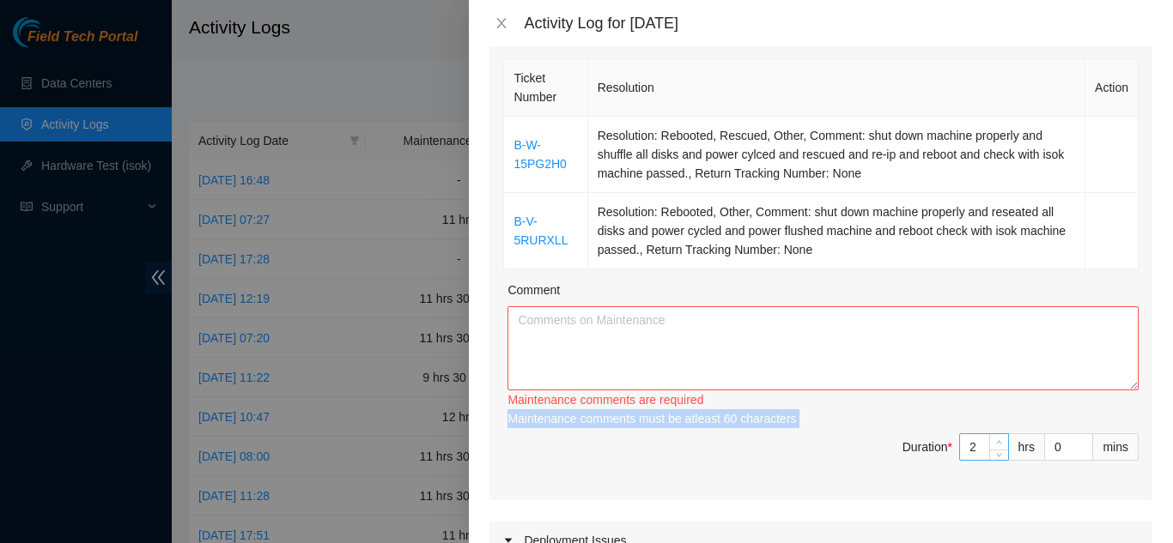
type input "3"
click at [996, 441] on icon "up" at bounding box center [999, 443] width 6 height 6
type input "4"
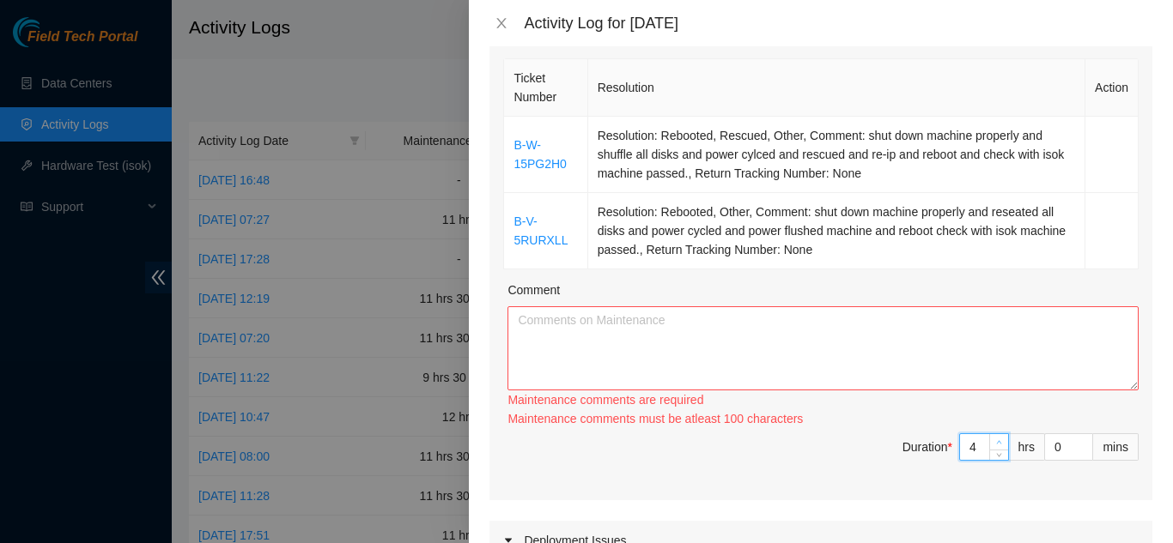
click at [996, 441] on icon "up" at bounding box center [999, 443] width 6 height 6
type input "5"
click at [996, 441] on icon "up" at bounding box center [999, 443] width 6 height 6
type input "6"
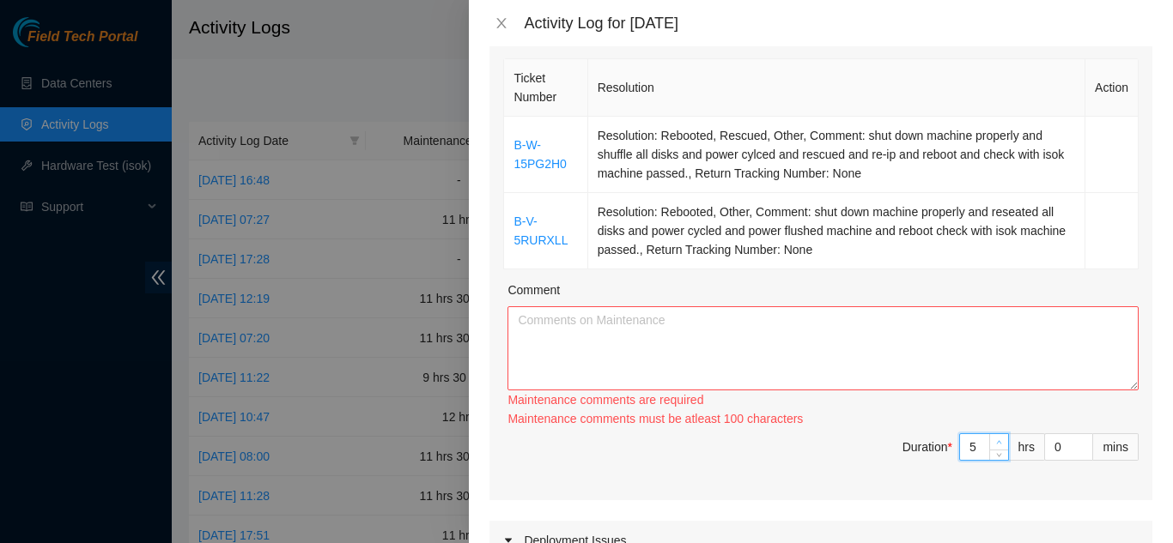
type input "6"
click at [996, 441] on icon "up" at bounding box center [999, 443] width 6 height 6
type input "7"
click at [996, 441] on icon "up" at bounding box center [999, 443] width 6 height 6
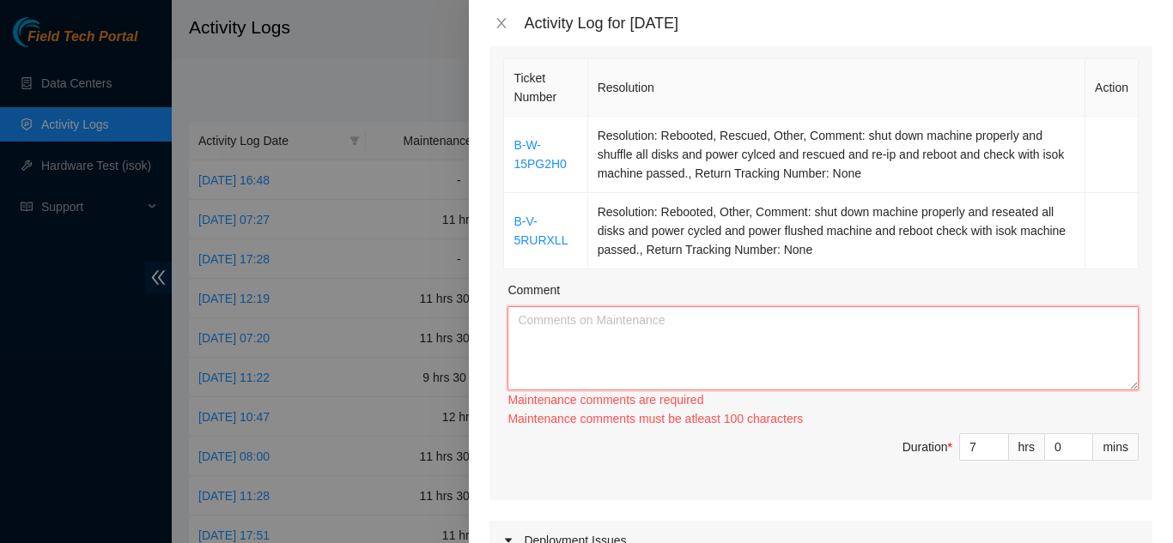
click at [683, 333] on textarea "Comment" at bounding box center [822, 348] width 631 height 84
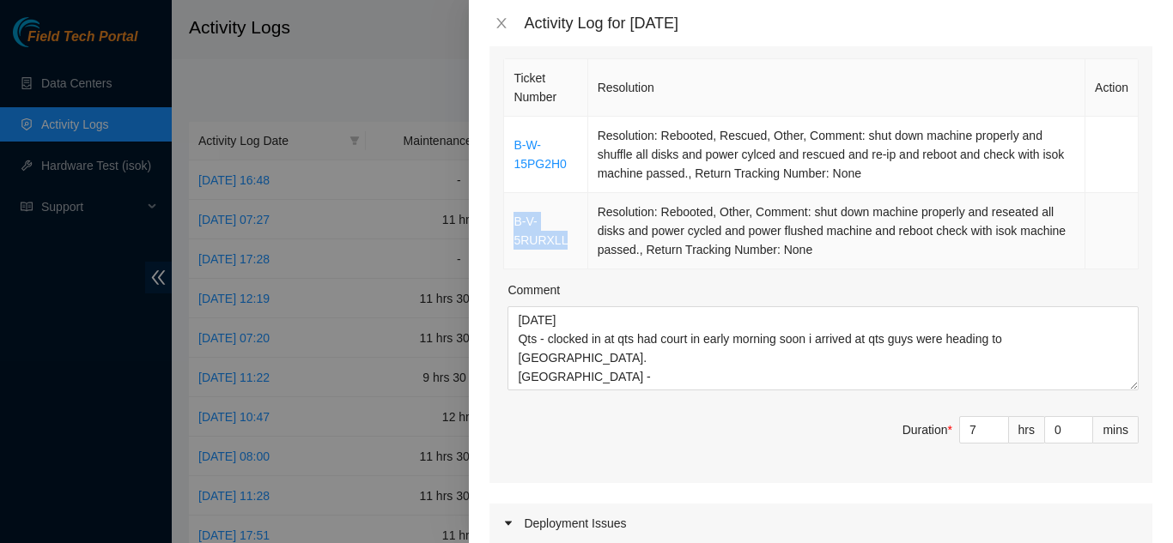
drag, startPoint x: 566, startPoint y: 240, endPoint x: 513, endPoint y: 223, distance: 54.9
click at [513, 223] on td "B-V-5RURXLL" at bounding box center [545, 231] width 83 height 76
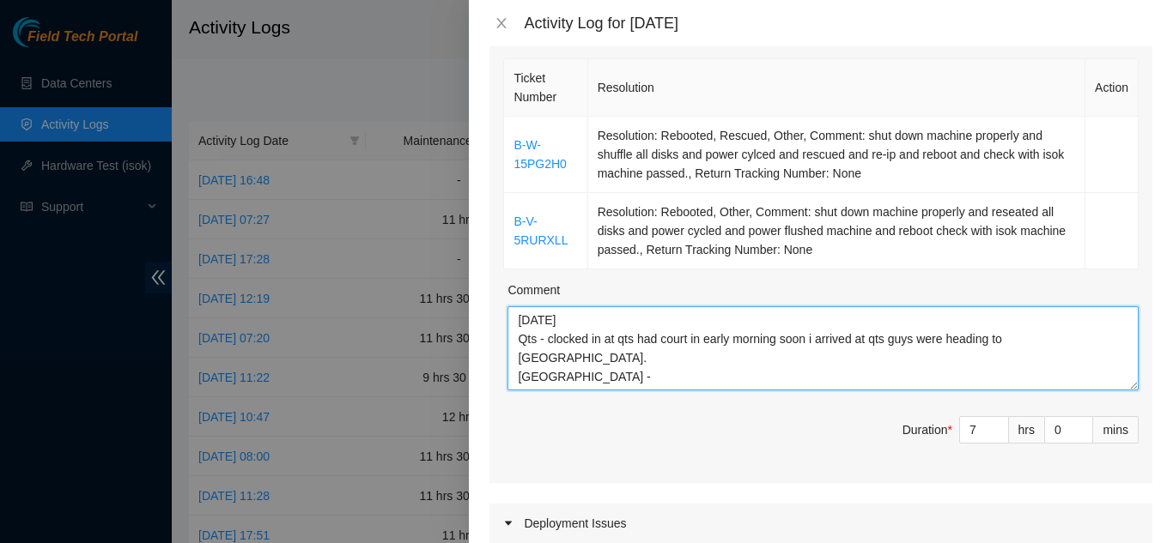
click at [581, 355] on textarea "[DATE] Qts - clocked in at qts had court in early morning soon i arrived at qts…" at bounding box center [822, 348] width 631 height 84
paste textarea "B-V-5RURXLL"
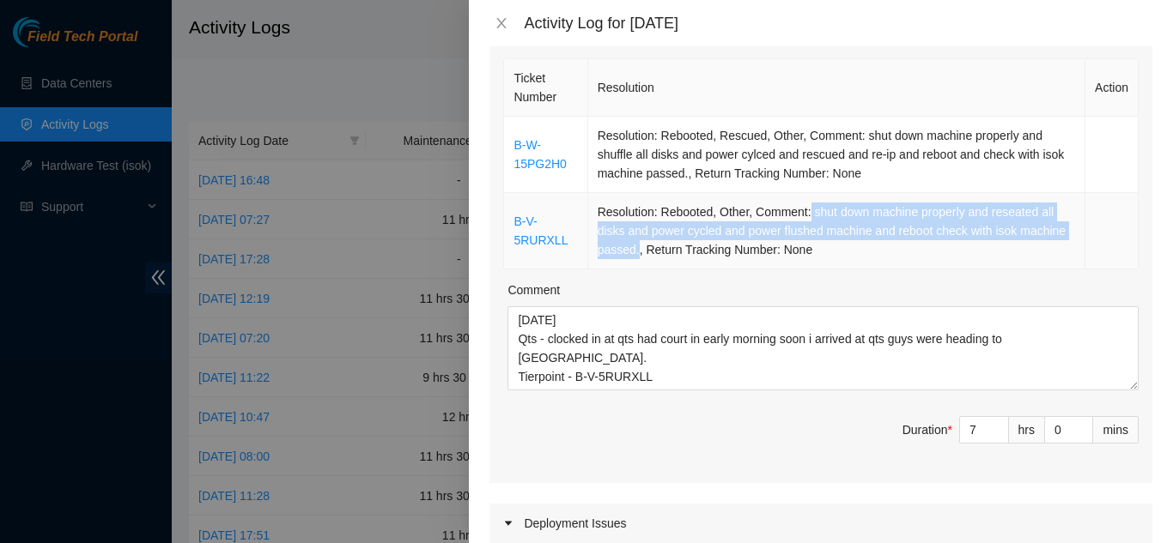
drag, startPoint x: 806, startPoint y: 212, endPoint x: 682, endPoint y: 249, distance: 129.8
click at [682, 249] on td "Resolution: Rebooted, Other, Comment: shut down machine properly and reseated a…" at bounding box center [836, 231] width 497 height 76
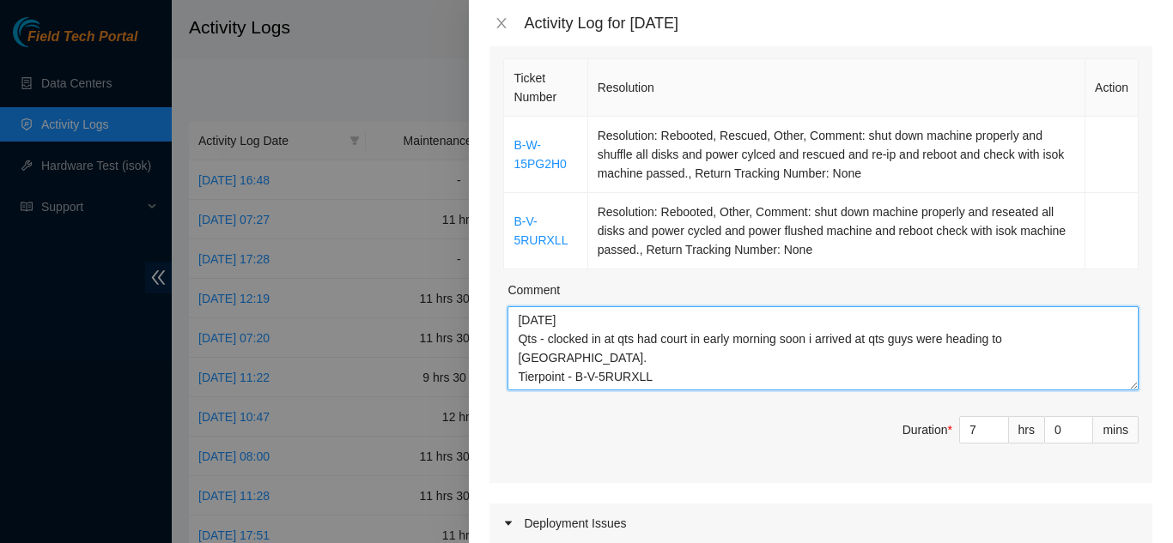
drag, startPoint x: 650, startPoint y: 367, endPoint x: 663, endPoint y: 362, distance: 13.9
click at [652, 367] on textarea "[DATE] Qts - clocked in at qts had court in early morning soon i arrived at qts…" at bounding box center [822, 348] width 631 height 84
paste textarea "shut down machine properly and reseated all disks and power cycled and power fl…"
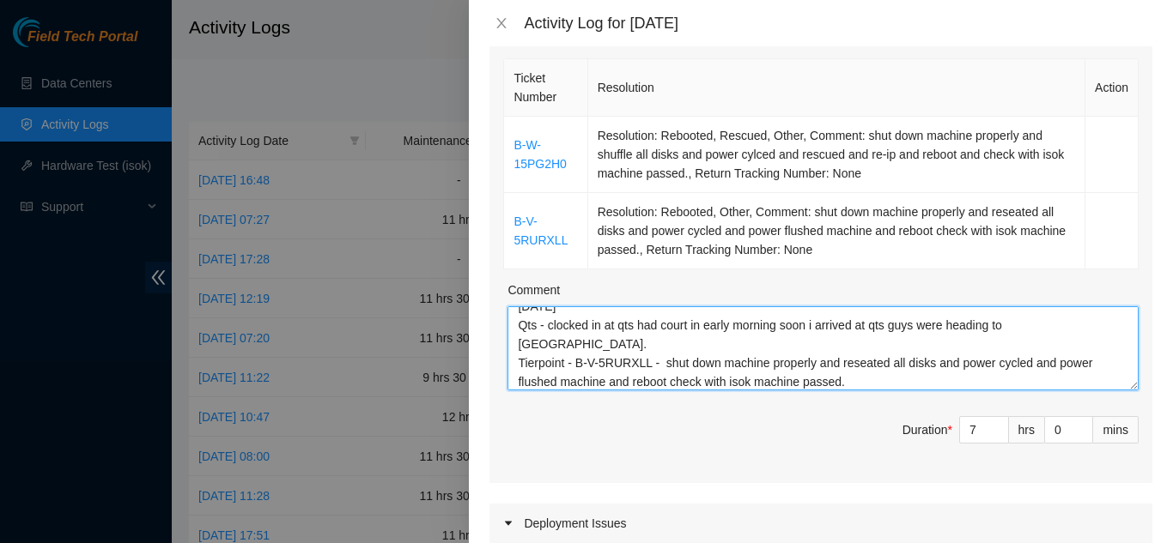
scroll to position [33, 0]
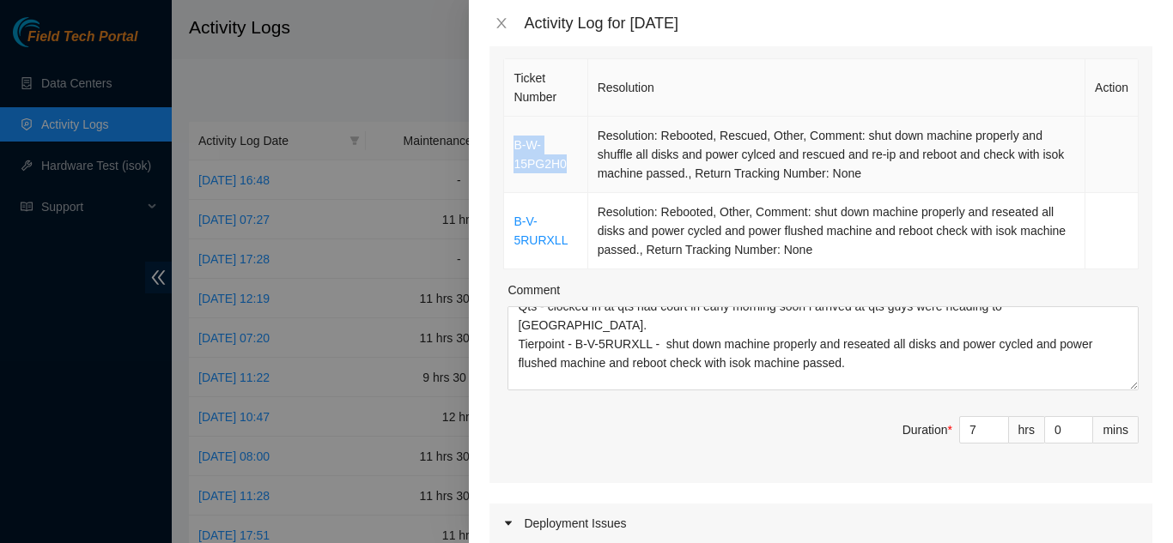
drag, startPoint x: 569, startPoint y: 162, endPoint x: 513, endPoint y: 147, distance: 58.7
click at [513, 147] on td "B-W-15PG2H0" at bounding box center [545, 155] width 83 height 76
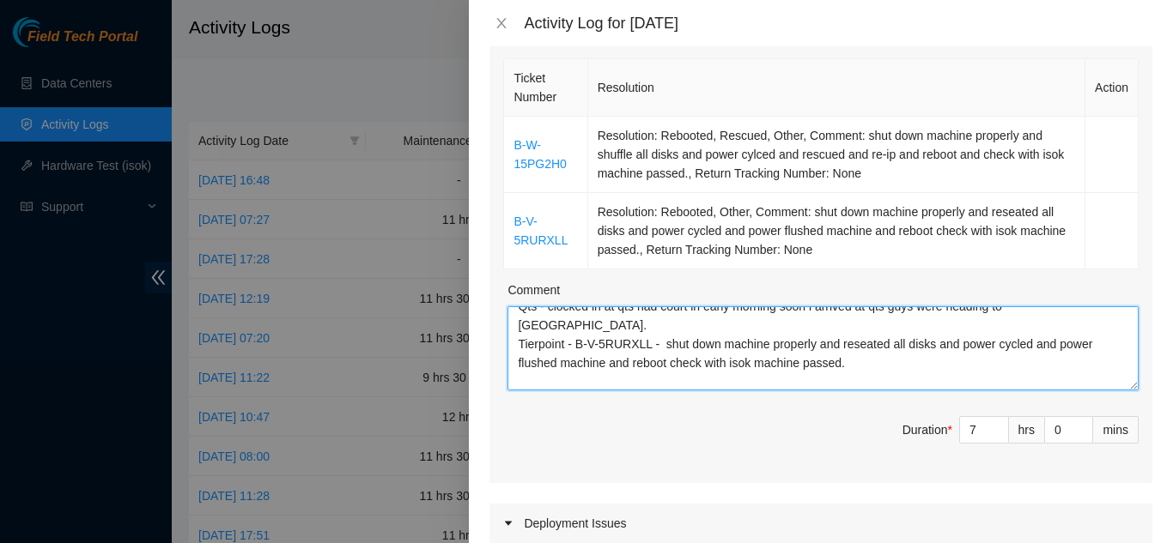
click at [583, 380] on textarea "[DATE] Qts - clocked in at qts had court in early morning soon i arrived at qts…" at bounding box center [822, 348] width 631 height 84
paste textarea "B-W-15PG2H0"
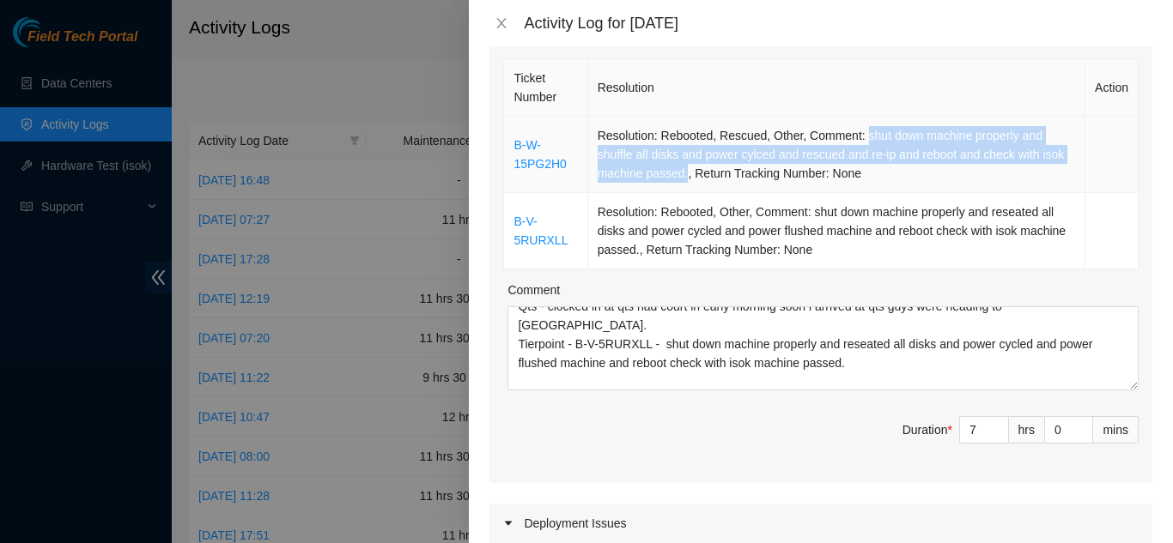
drag, startPoint x: 857, startPoint y: 137, endPoint x: 682, endPoint y: 177, distance: 179.5
click at [682, 177] on td "Resolution: Rebooted, Rescued, Other, Comment: shut down machine properly and s…" at bounding box center [836, 155] width 497 height 76
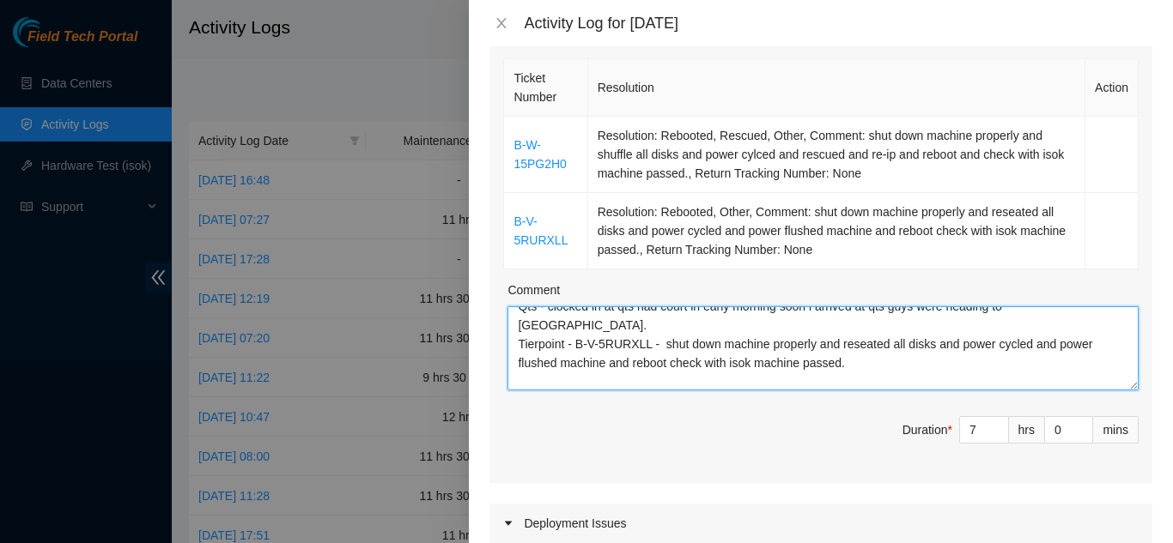
click at [671, 379] on textarea "[DATE] Qts - clocked in at qts had court in early morning soon i arrived at qts…" at bounding box center [822, 348] width 631 height 84
paste textarea "shut down machine properly and shuffle all disks and power cylced and rescued a…"
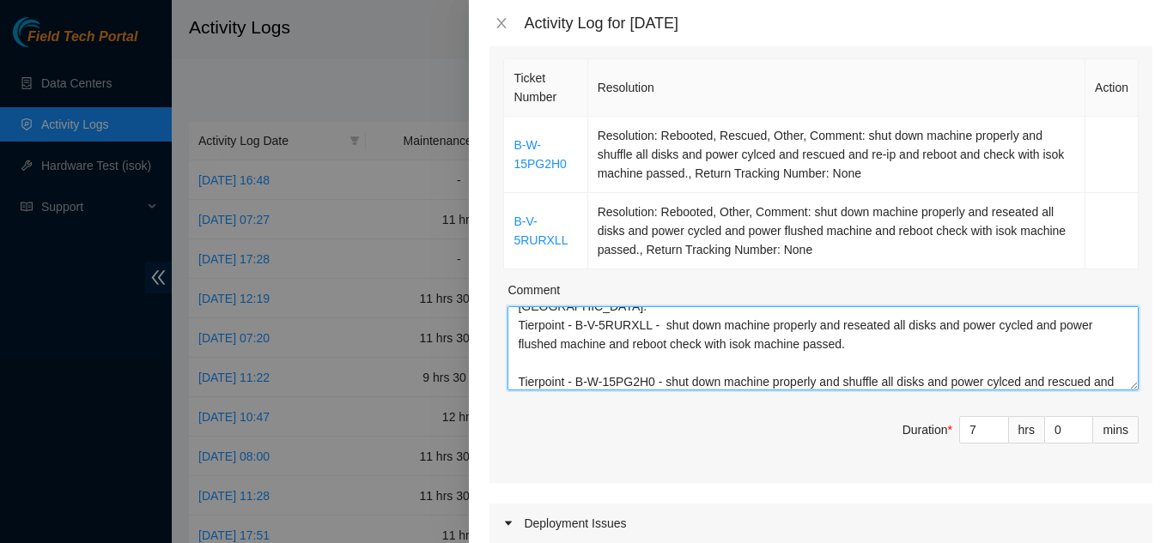
type textarea "[DATE] Qts - clocked in at qts had court in early morning soon i arrived at qts…"
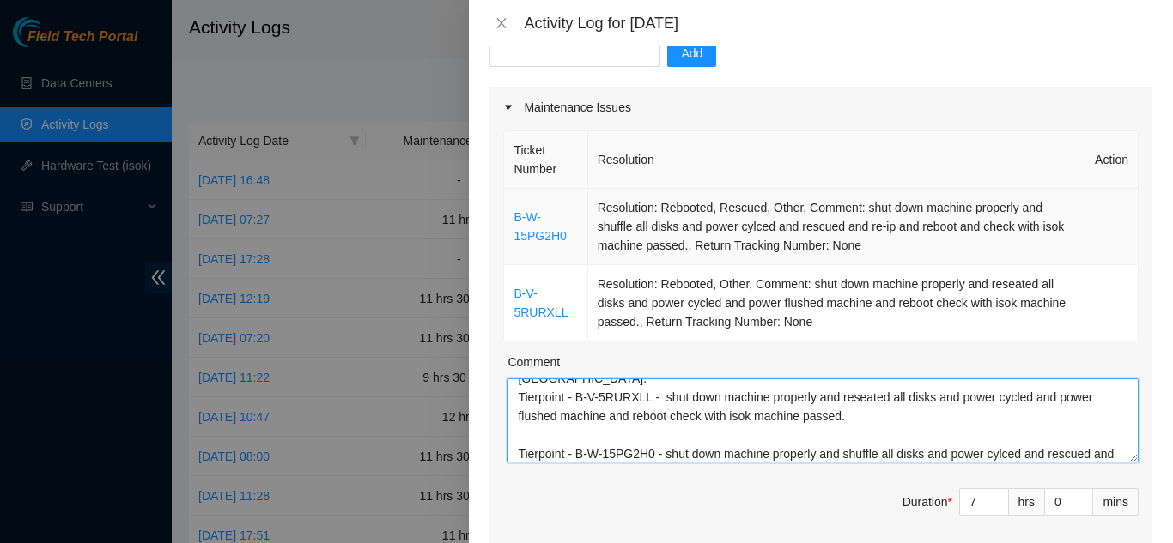
scroll to position [86, 0]
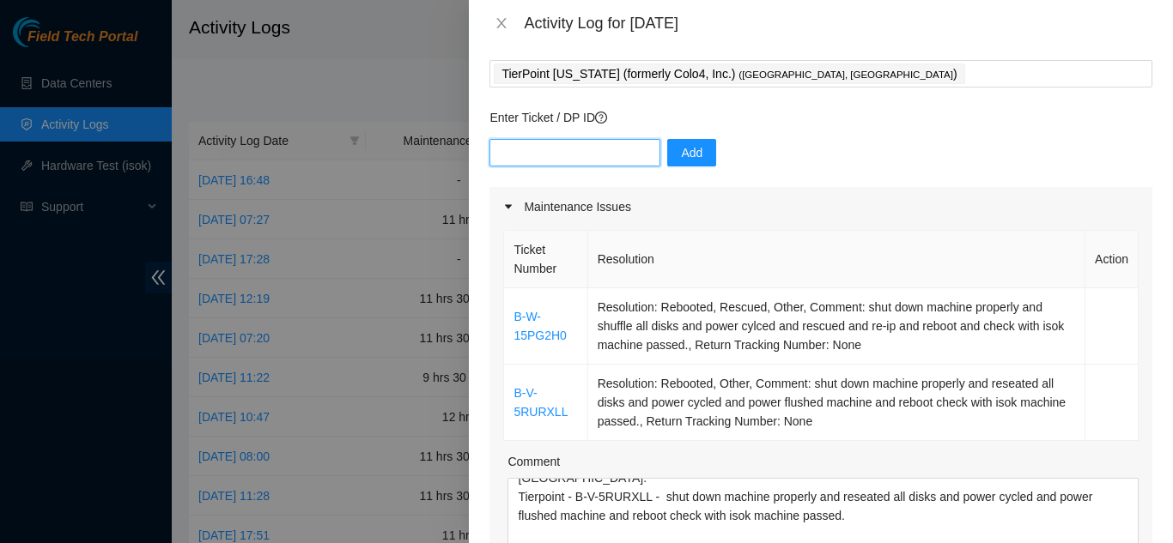
click at [555, 152] on input "text" at bounding box center [574, 152] width 171 height 27
paste input "B-V-5KV0ZMD"
type input "B-V-5KV0ZMD"
click at [681, 153] on span "Add" at bounding box center [691, 152] width 21 height 19
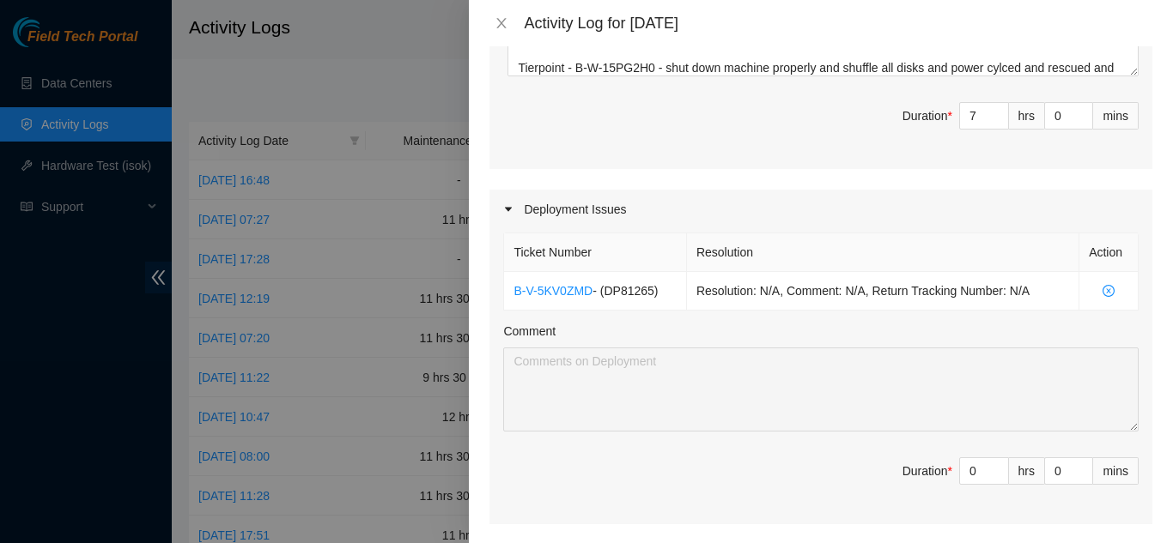
scroll to position [601, 0]
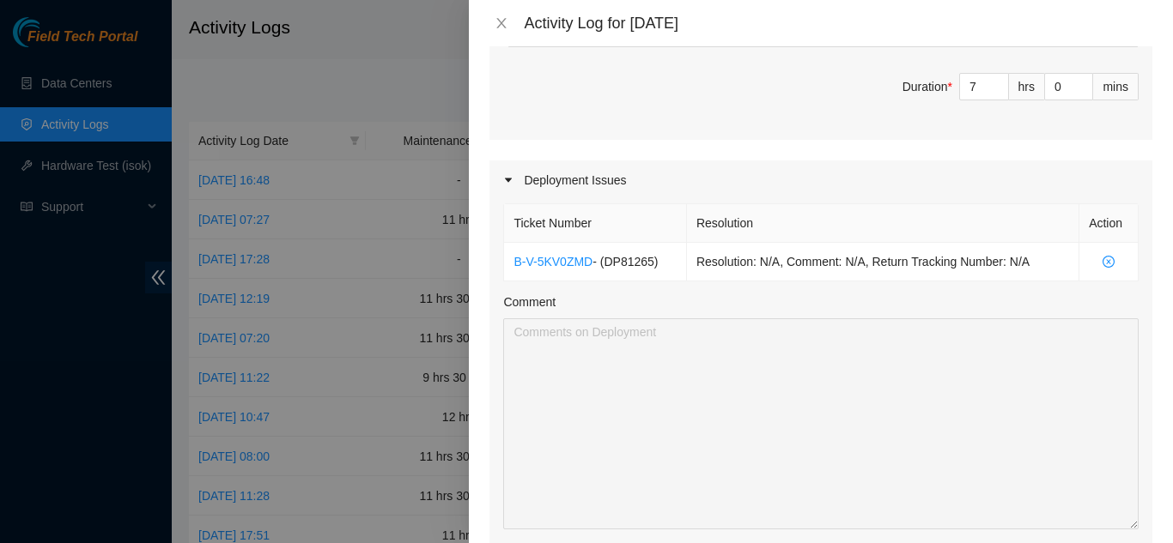
click at [1131, 527] on div "Ticket Number Resolution Action B-V-5KV0ZMD - ( DP81265 ) Resolution: N/A, Comm…" at bounding box center [820, 411] width 663 height 422
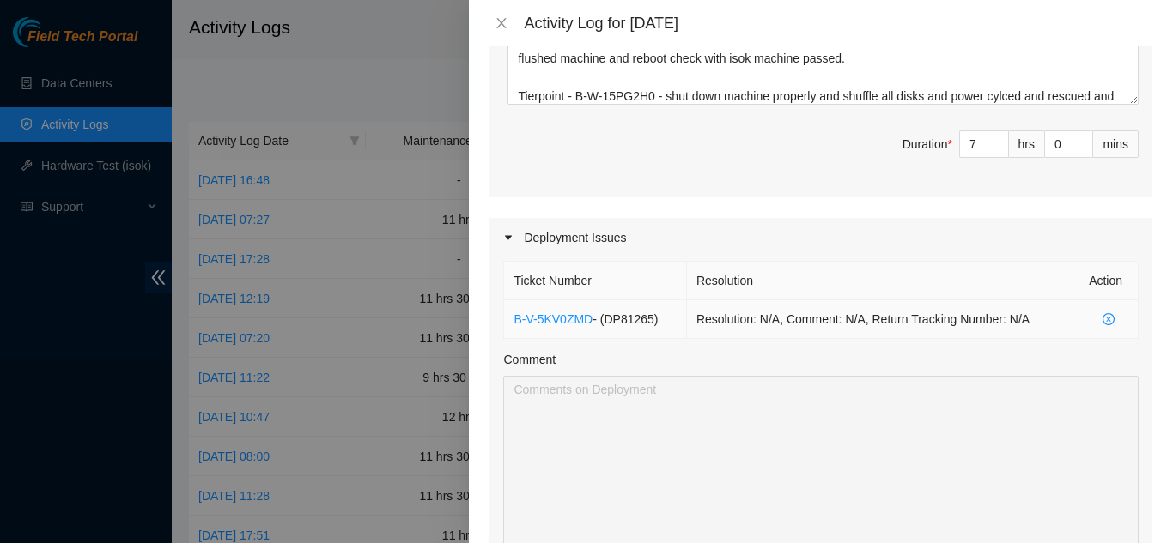
scroll to position [429, 0]
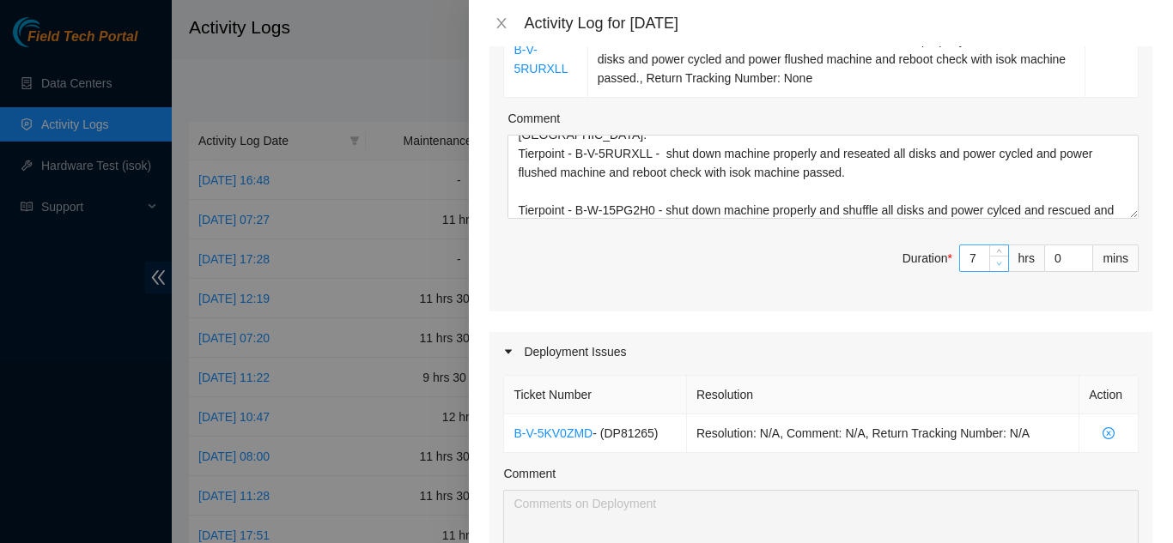
type input "6"
click at [996, 262] on icon "down" at bounding box center [999, 264] width 6 height 6
type input "5"
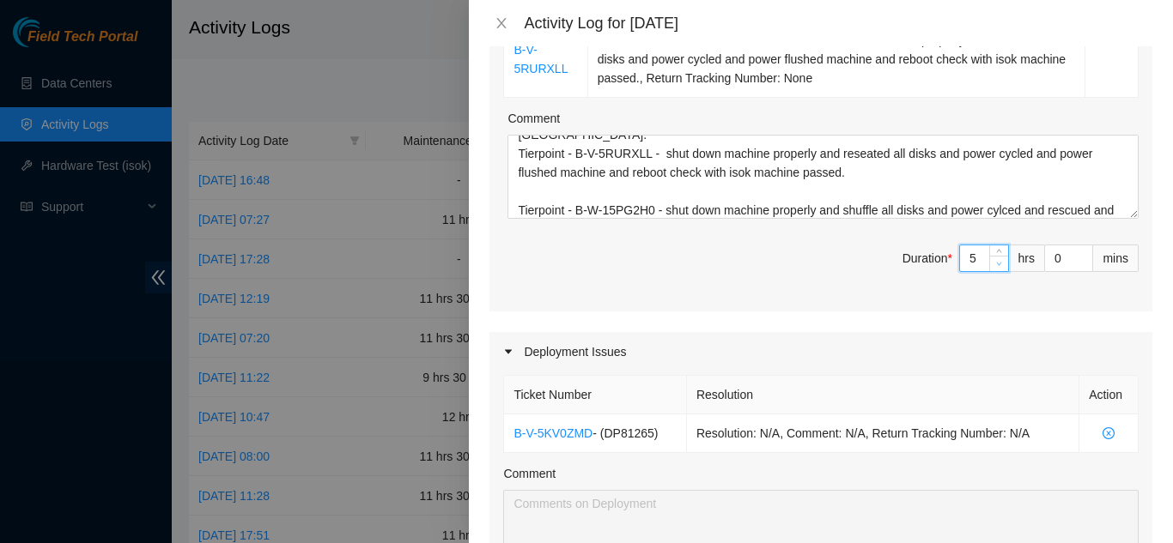
click at [992, 262] on span "Decrease Value" at bounding box center [998, 263] width 19 height 15
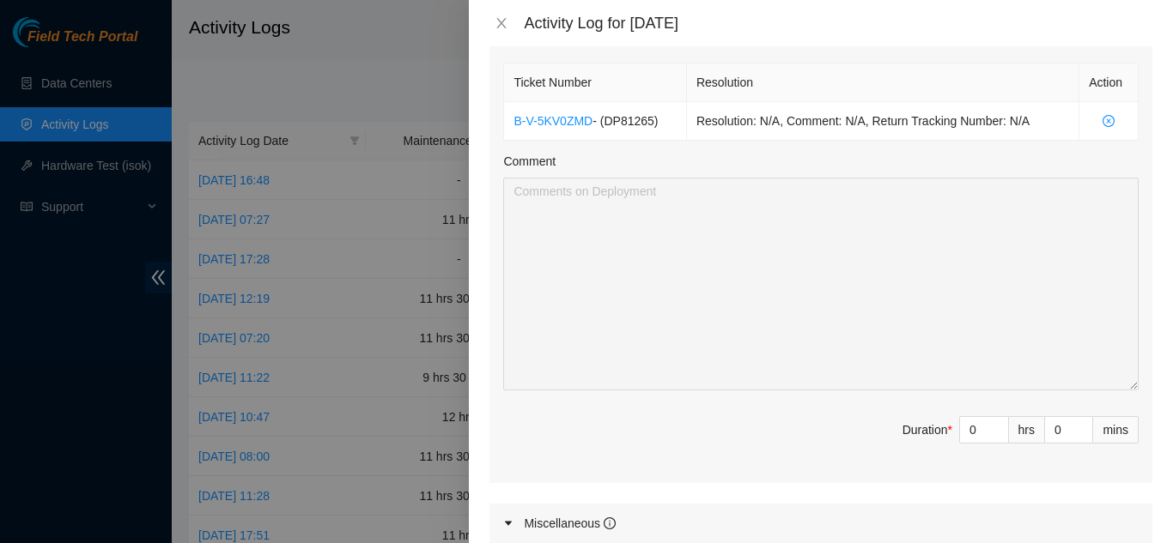
scroll to position [773, 0]
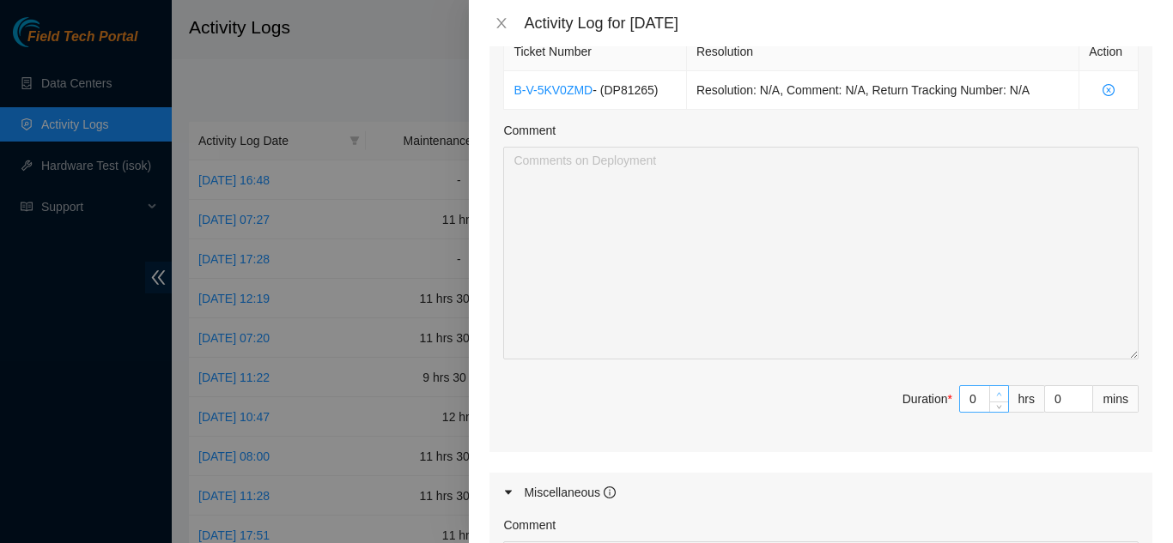
type input "1"
type input "6"
click at [996, 391] on icon "up" at bounding box center [999, 394] width 6 height 6
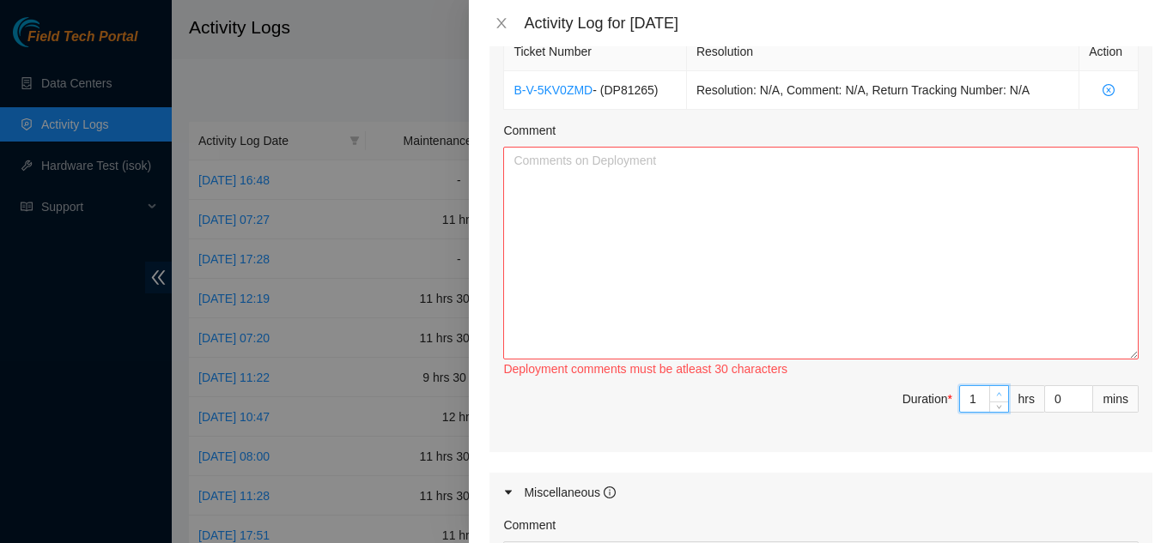
type input "2"
type input "7"
click at [996, 391] on icon "up" at bounding box center [999, 394] width 6 height 6
click at [659, 246] on textarea "Comment" at bounding box center [820, 253] width 635 height 213
paste textarea "Loremip: DO72274 – Sitametcons Adipis ELITSEDDO-EIU0 (TE47476) [I-U-9LA5ETD] • …"
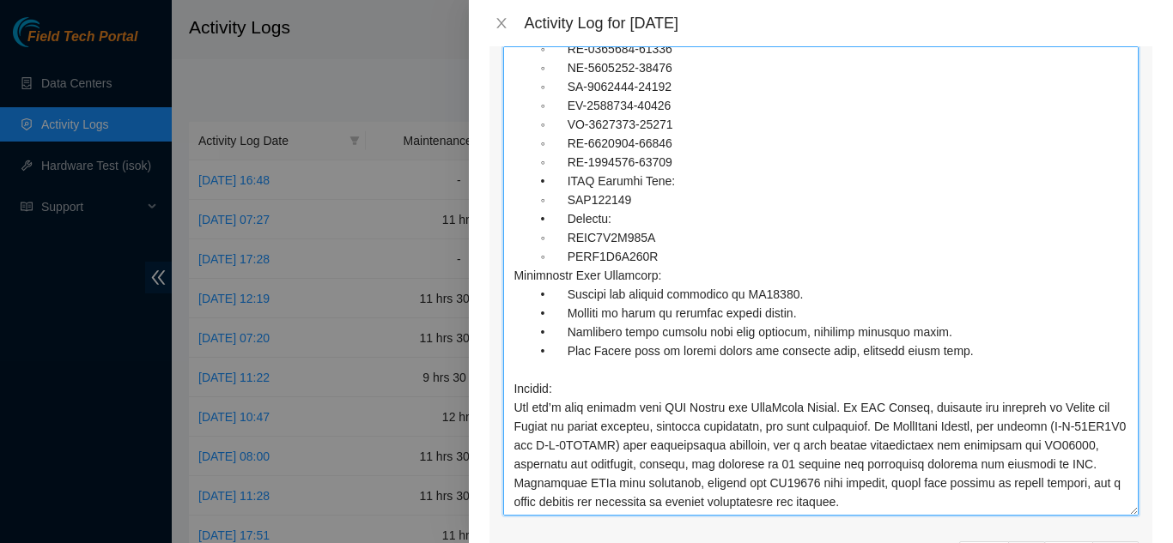
scroll to position [634, 0]
drag, startPoint x: 1122, startPoint y: 256, endPoint x: 1126, endPoint y: 494, distance: 237.8
click at [1130, 503] on div "Ticket Number Resolution Action B-V-5KV0ZMD - ( DP81265 ) Resolution: N/A, Comm…" at bounding box center [820, 268] width 663 height 681
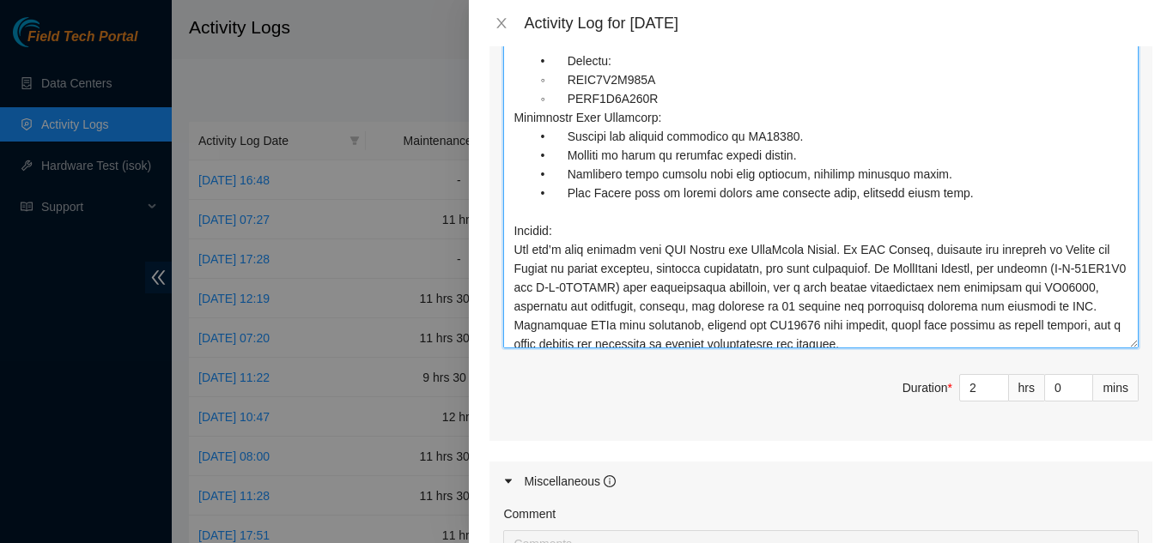
scroll to position [1131, 0]
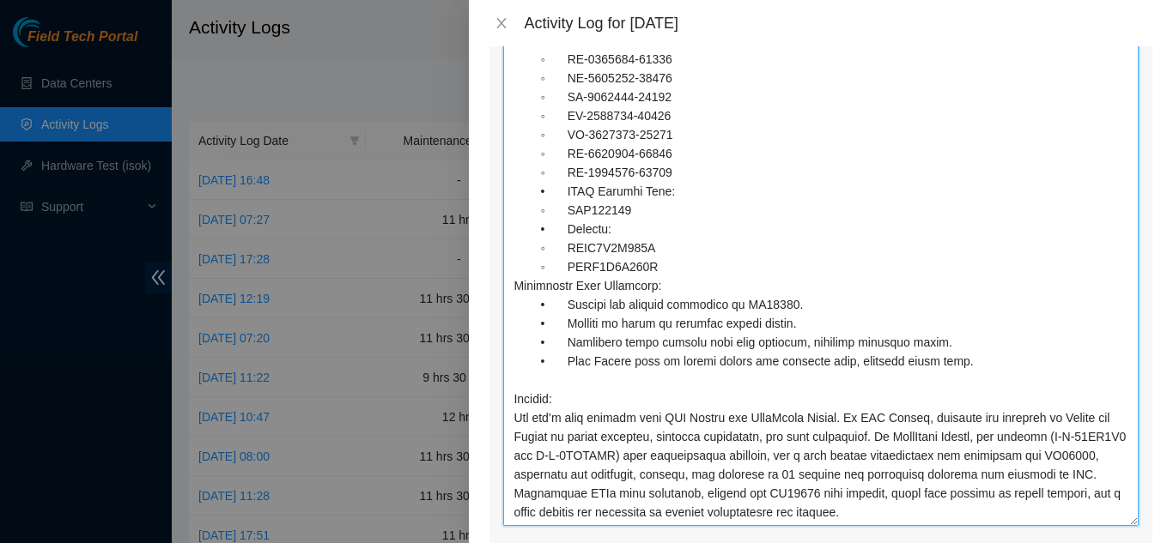
drag, startPoint x: 1123, startPoint y: 242, endPoint x: 1121, endPoint y: 503, distance: 261.0
click at [1130, 514] on div "Ticket Number Resolution Action B-V-5KV0ZMD - ( DP81265 ) Resolution: N/A, Comm…" at bounding box center [820, 144] width 663 height 949
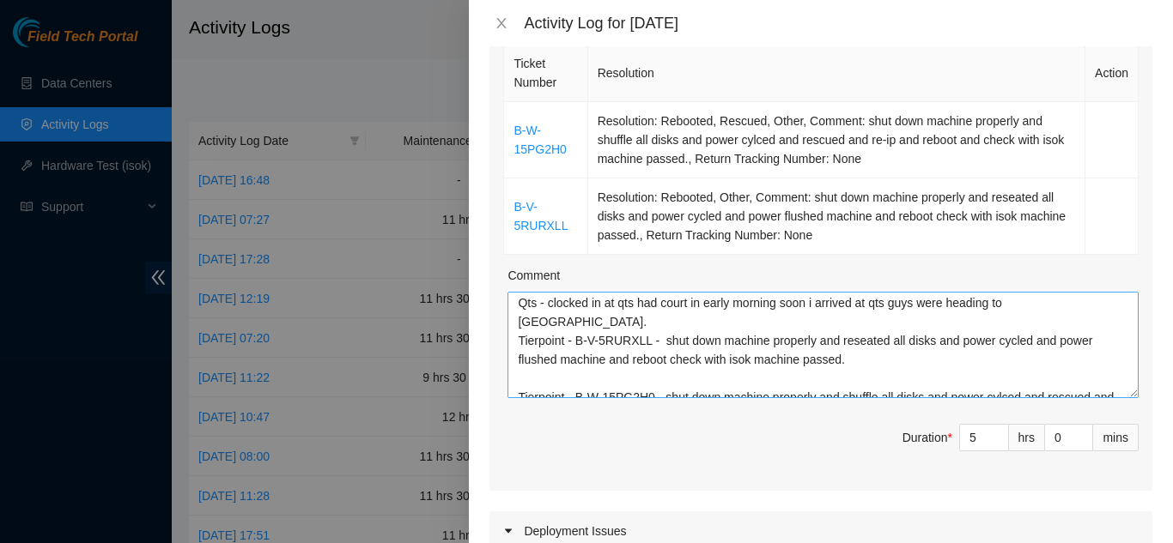
scroll to position [0, 0]
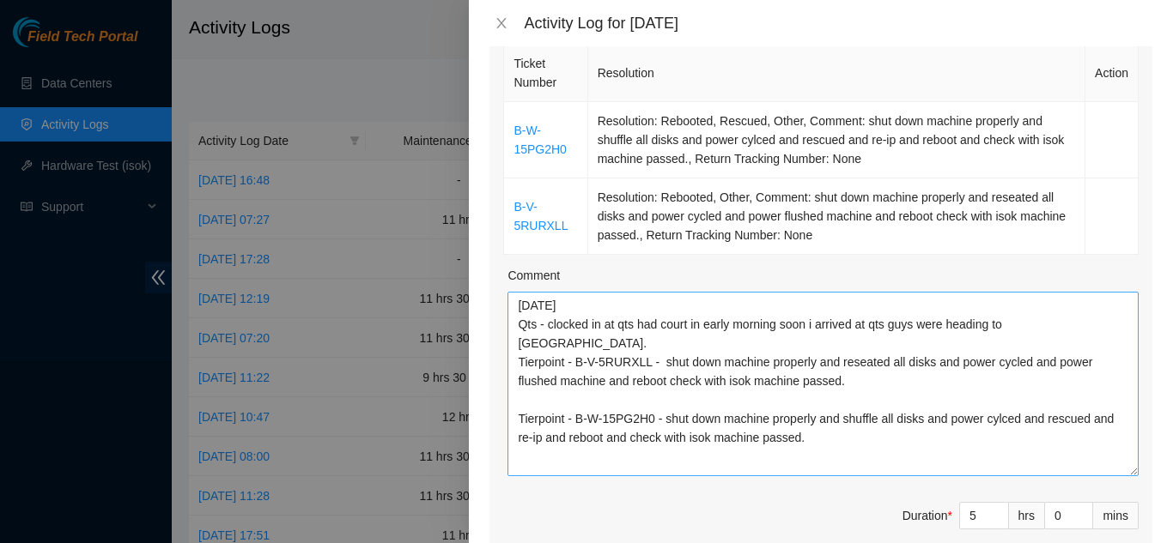
drag, startPoint x: 1121, startPoint y: 373, endPoint x: 1125, endPoint y: 472, distance: 99.6
click at [1119, 473] on textarea "[DATE] Qts - clocked in at qts had court in early morning soon i arrived at qts…" at bounding box center [822, 384] width 631 height 185
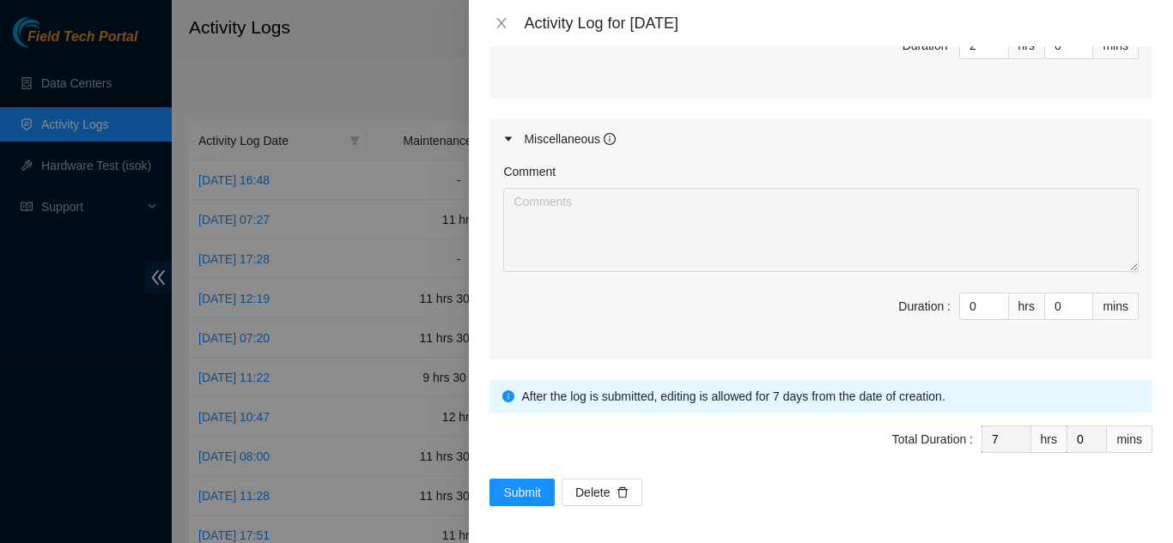
scroll to position [1750, 0]
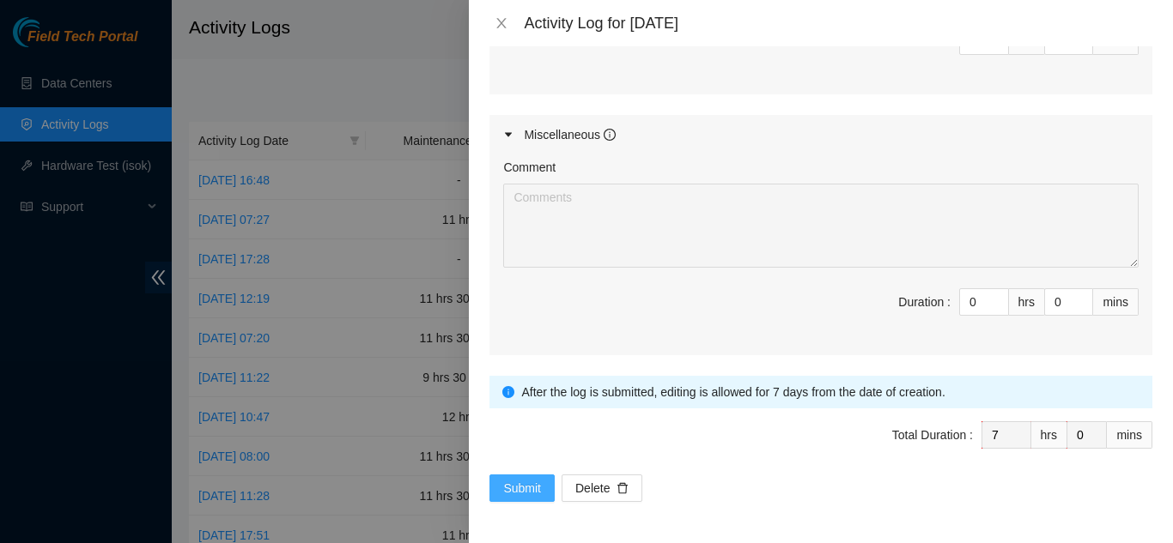
type textarea "Loremip: DO72274 – Sitametcons Adipis ELITSEDDO-EIU0 (TE47476) [I-U-9LA5ETD] • …"
click at [522, 485] on span "Submit" at bounding box center [522, 488] width 38 height 19
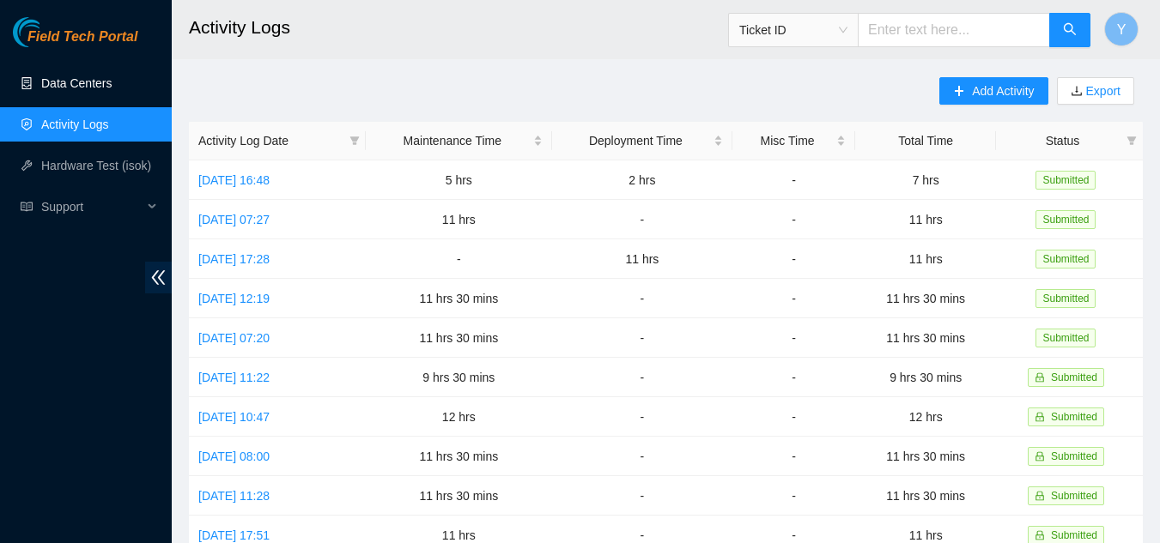
click at [68, 84] on link "Data Centers" at bounding box center [76, 83] width 70 height 14
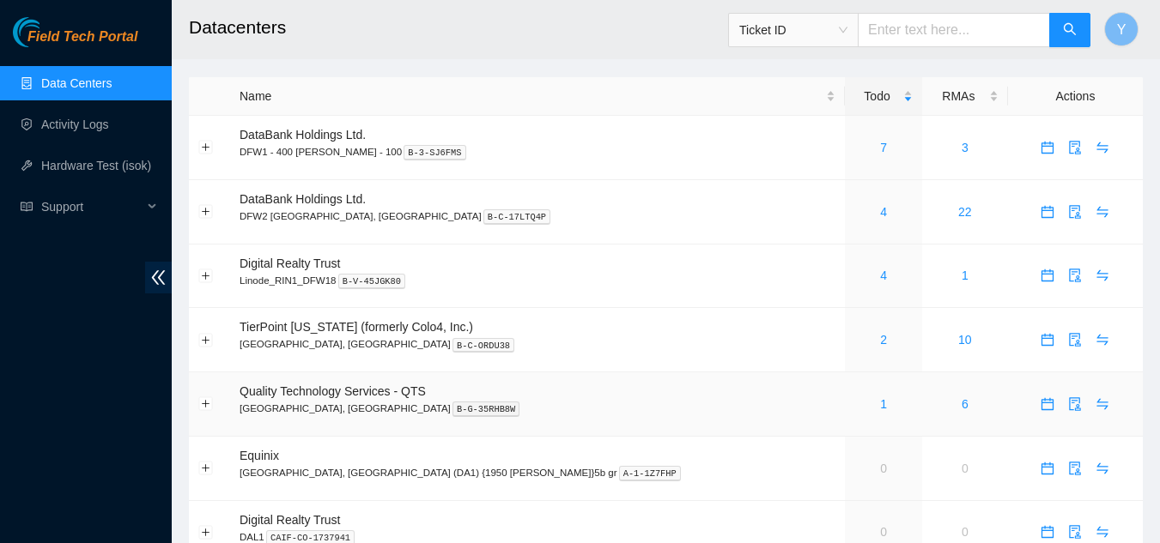
click at [353, 397] on span "Quality Technology Services - QTS" at bounding box center [333, 392] width 186 height 14
click at [854, 342] on div "2" at bounding box center [883, 340] width 58 height 19
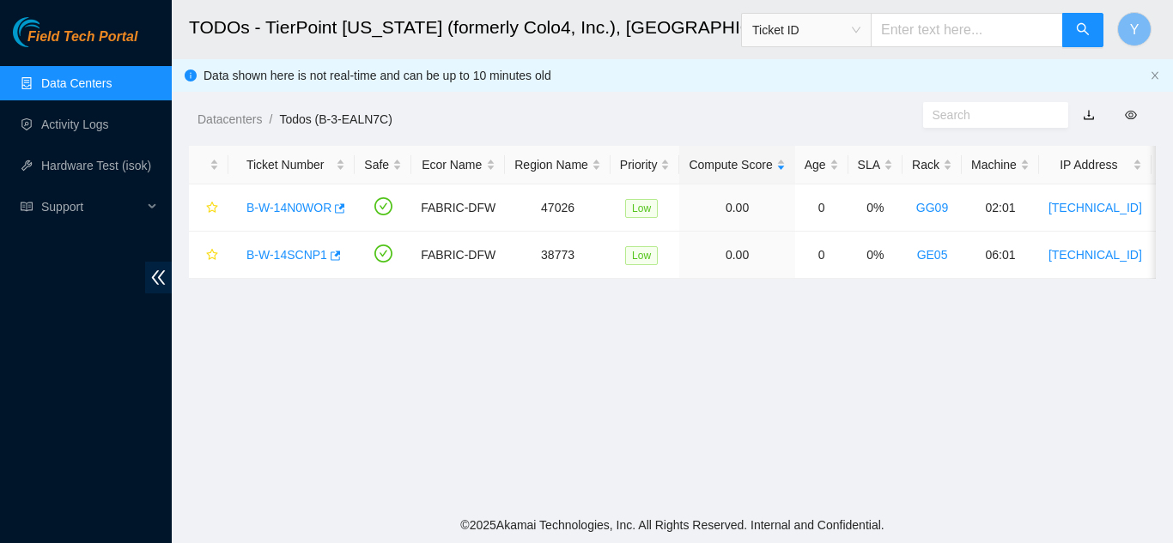
click at [110, 85] on link "Data Centers" at bounding box center [76, 83] width 70 height 14
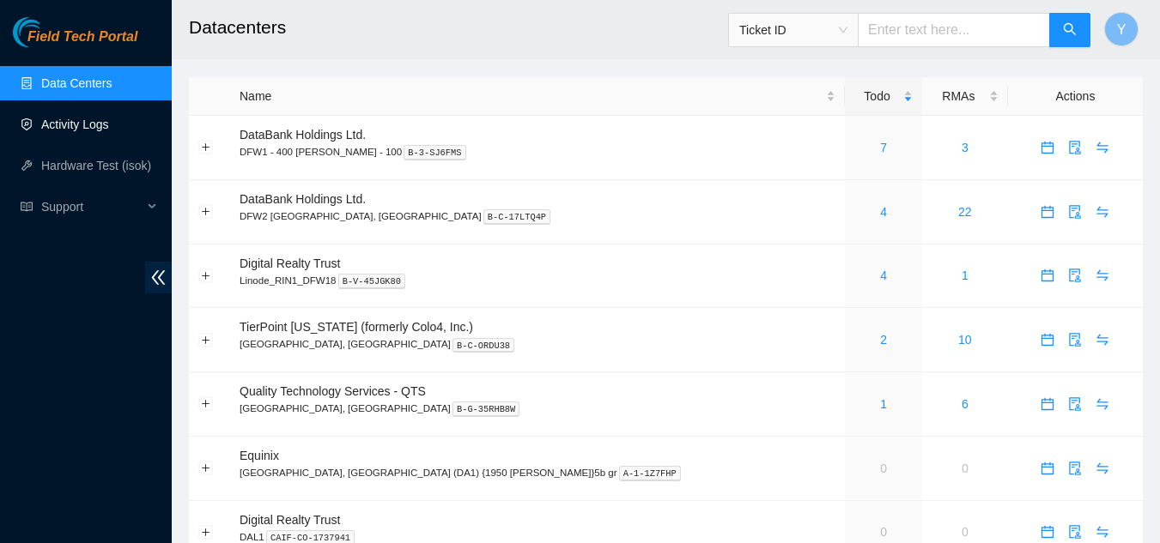
click at [64, 119] on link "Activity Logs" at bounding box center [75, 125] width 68 height 14
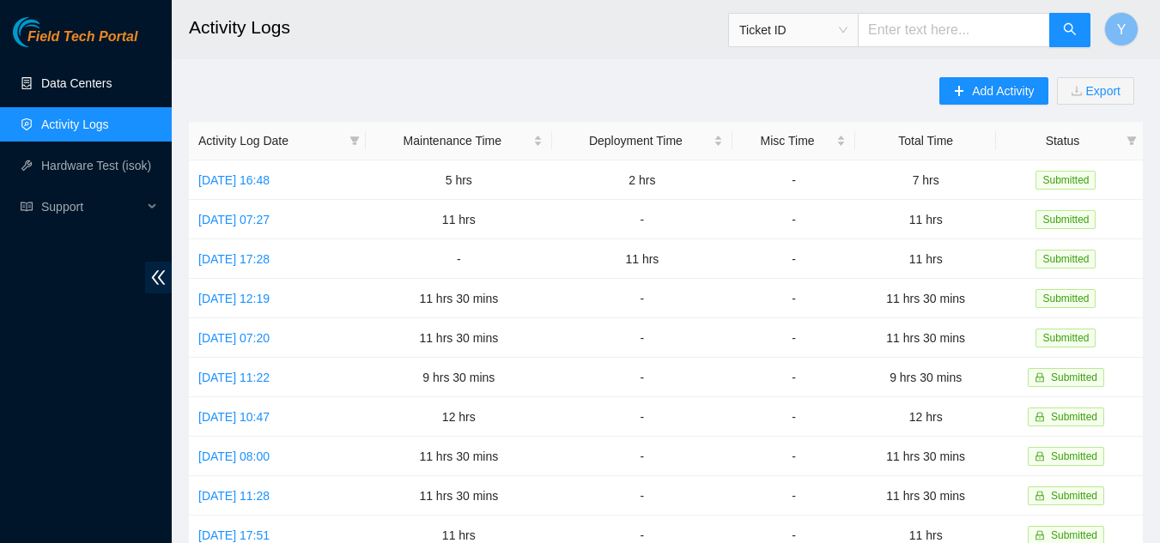
click at [91, 79] on link "Data Centers" at bounding box center [76, 83] width 70 height 14
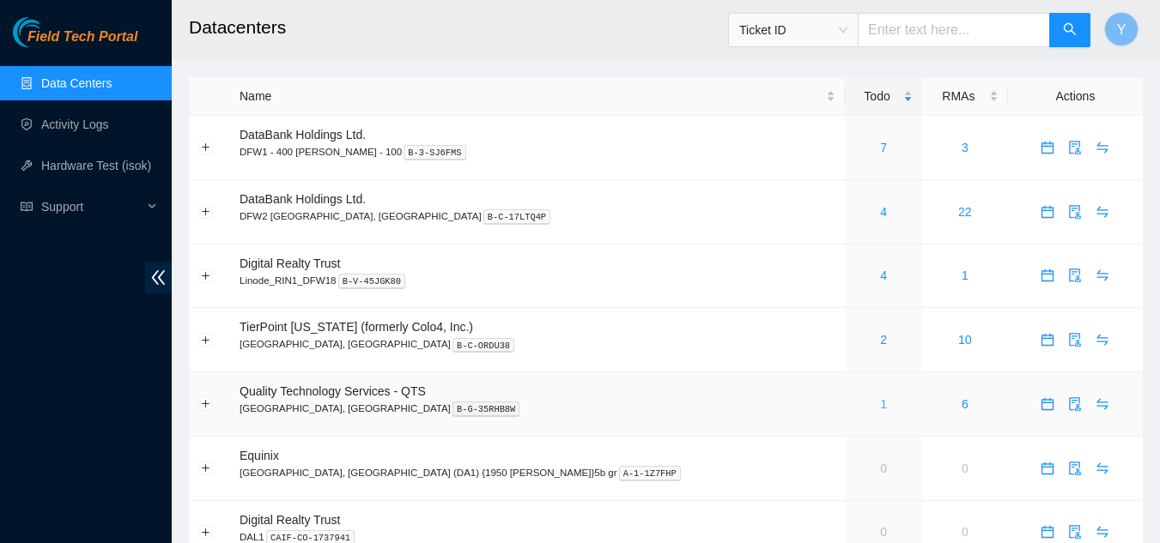
click at [880, 405] on link "1" at bounding box center [883, 404] width 7 height 14
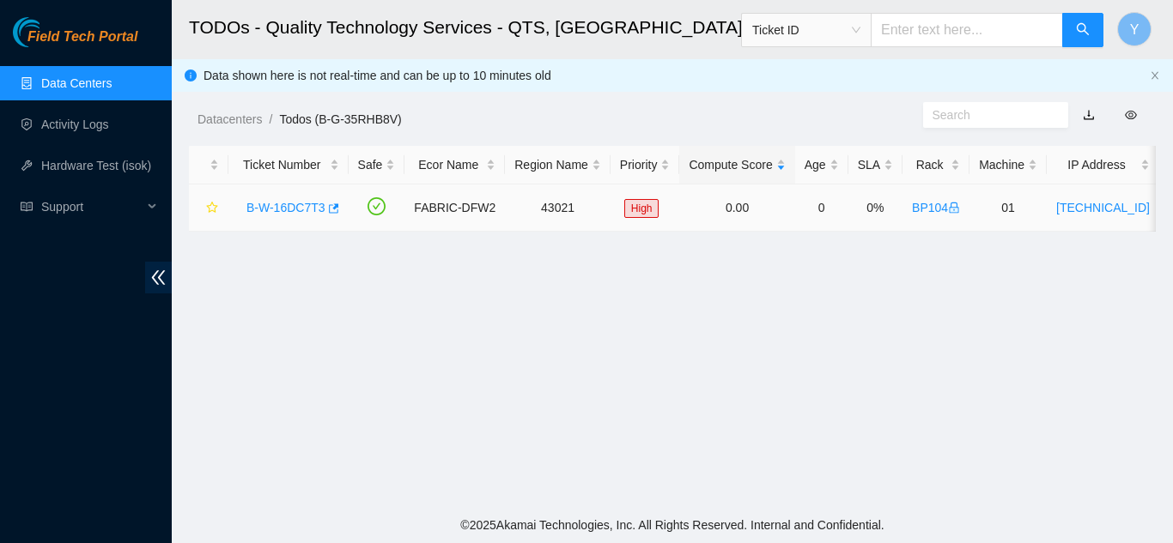
click at [294, 206] on link "B-W-16DC7T3" at bounding box center [285, 208] width 79 height 14
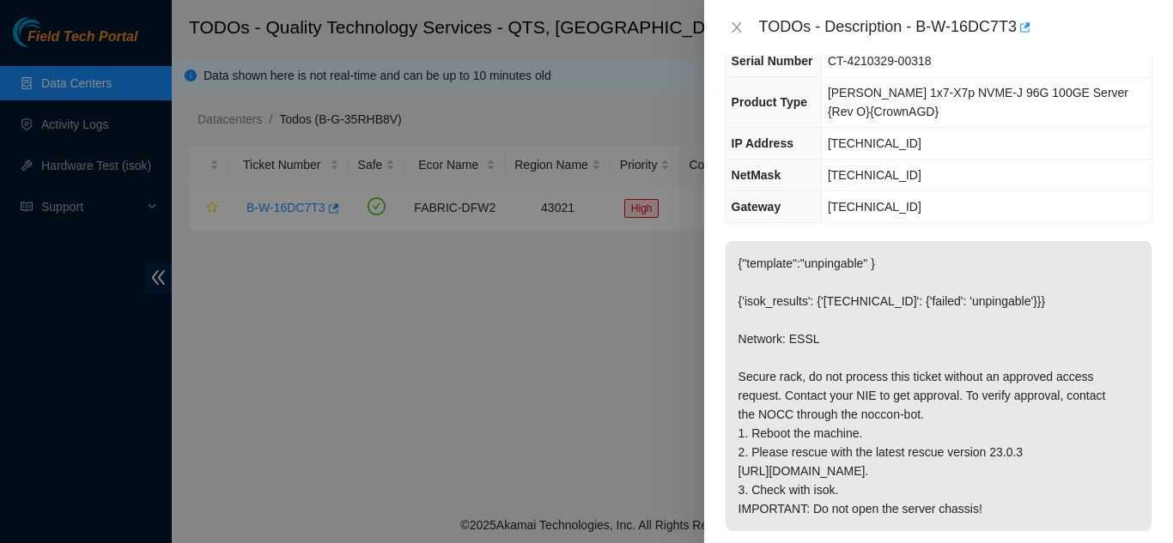
scroll to position [172, 0]
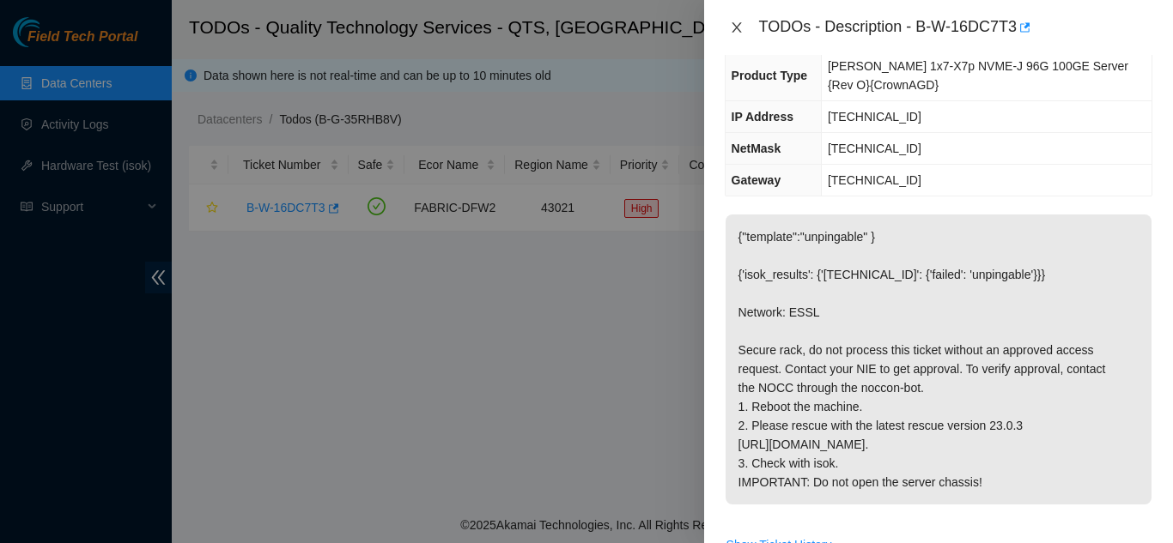
click at [738, 26] on icon "close" at bounding box center [735, 27] width 9 height 10
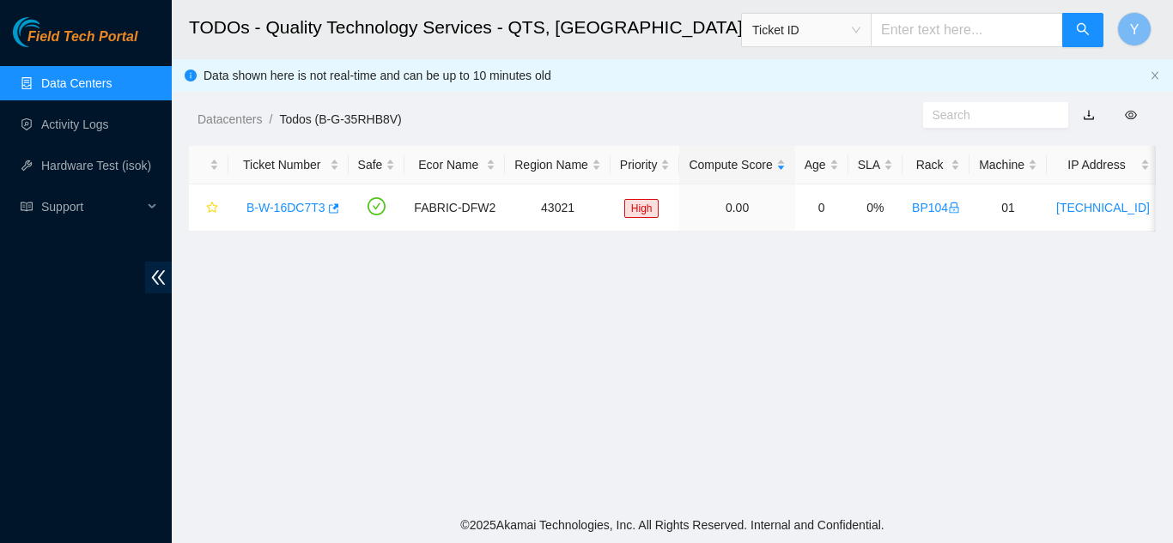
scroll to position [200, 0]
click at [101, 87] on link "Data Centers" at bounding box center [76, 83] width 70 height 14
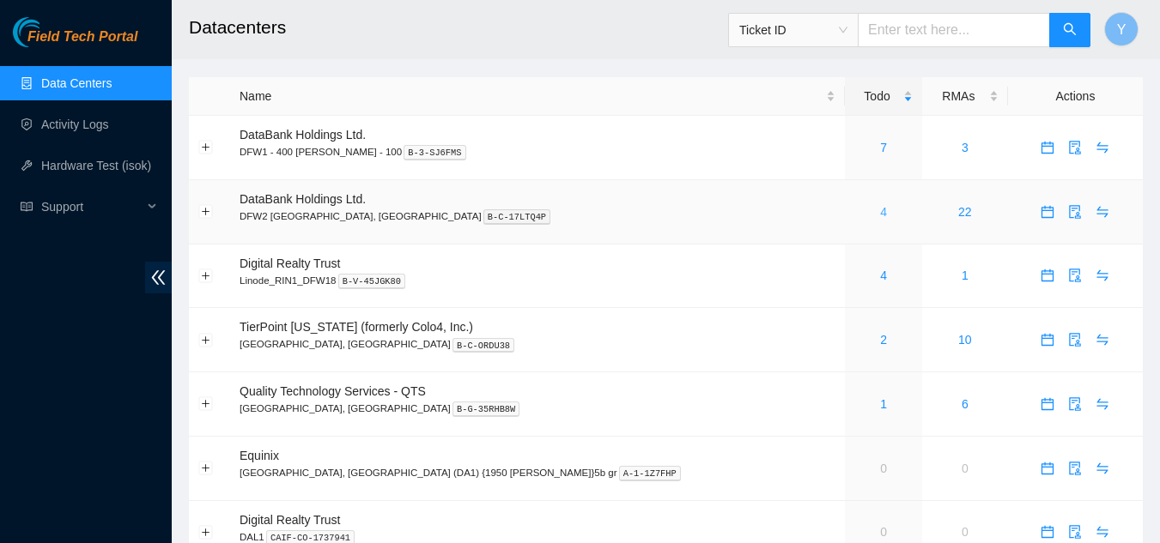
click at [880, 215] on link "4" at bounding box center [883, 212] width 7 height 14
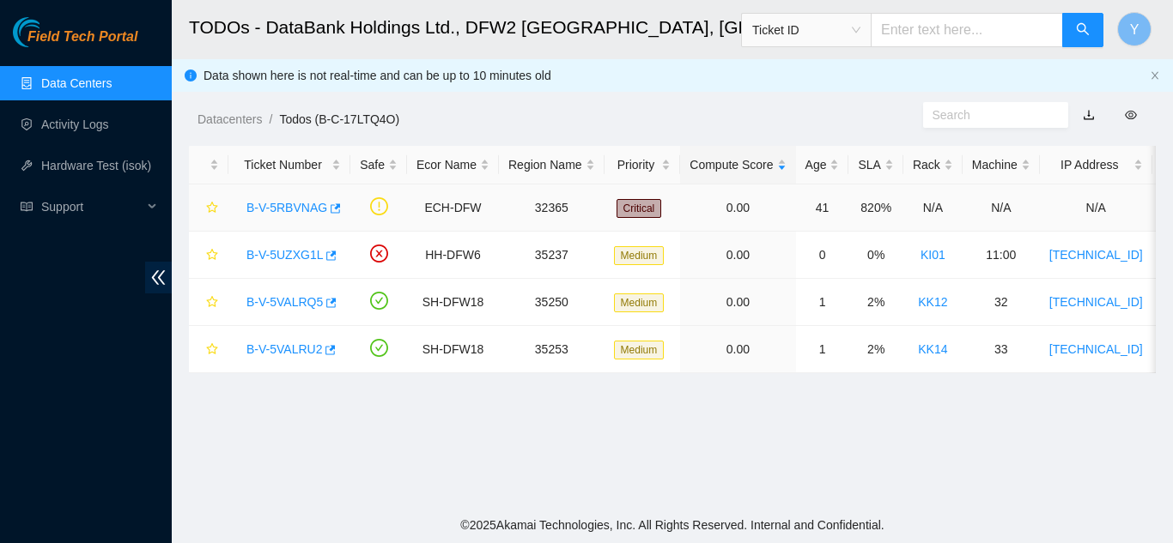
click at [285, 208] on link "B-V-5RBVNAG" at bounding box center [286, 208] width 81 height 14
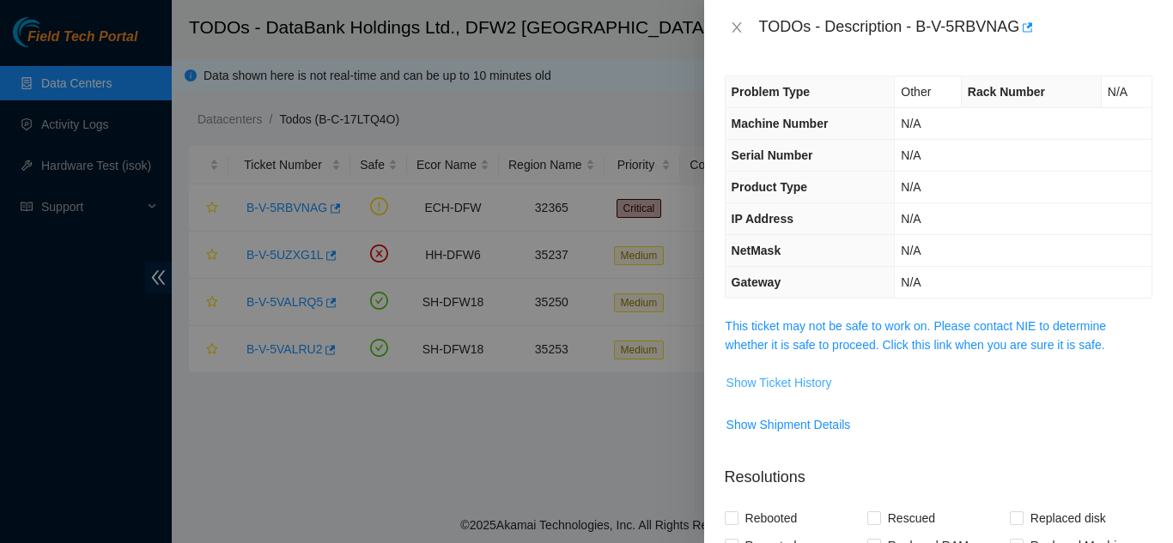
click at [767, 383] on span "Show Ticket History" at bounding box center [779, 382] width 106 height 19
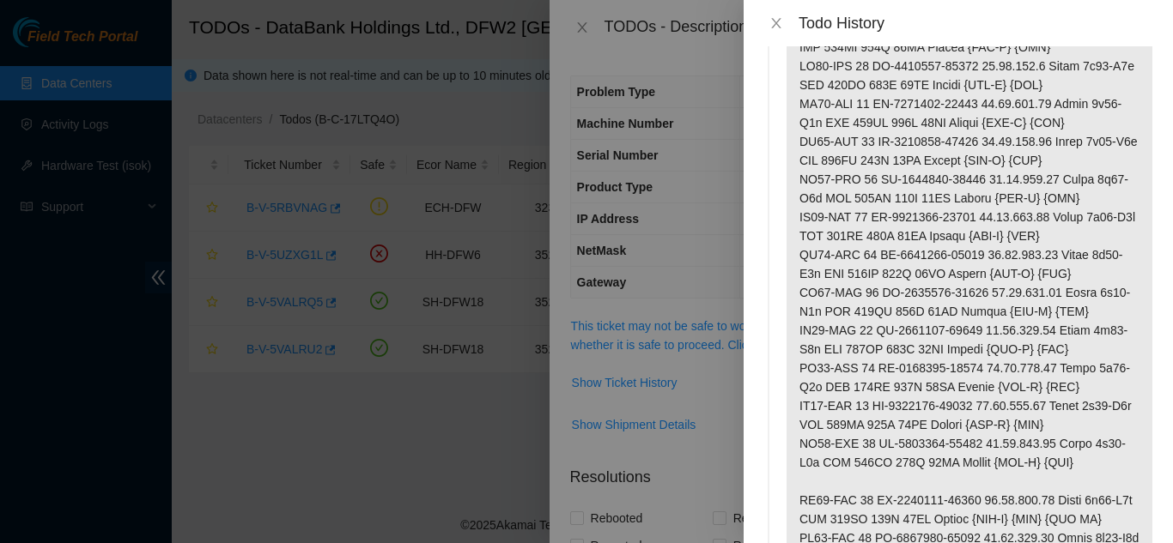
scroll to position [429, 0]
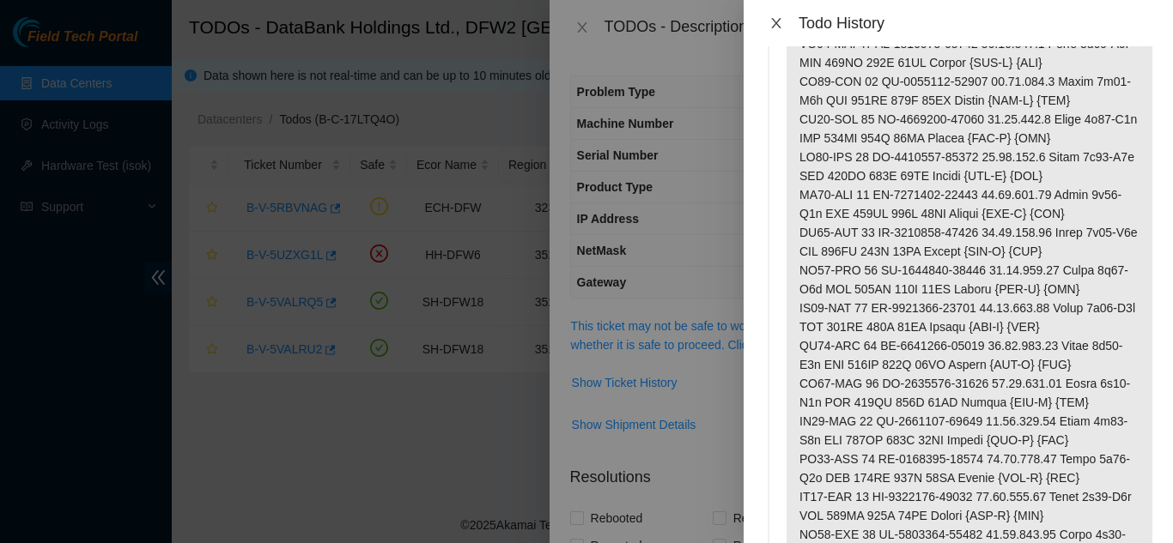
click at [769, 22] on icon "close" at bounding box center [776, 23] width 14 height 14
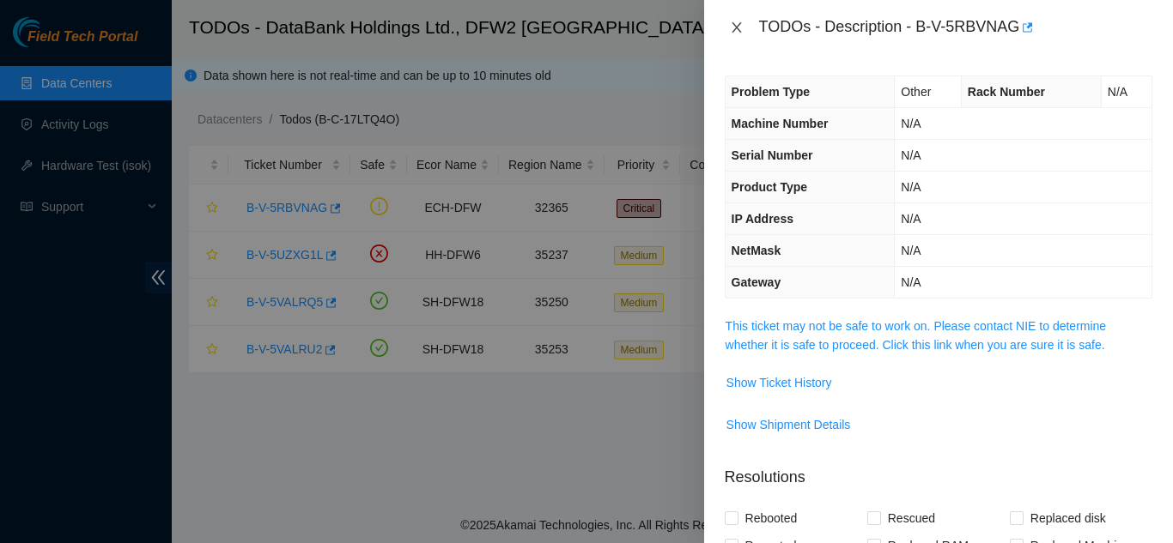
click at [735, 27] on icon "close" at bounding box center [737, 28] width 14 height 14
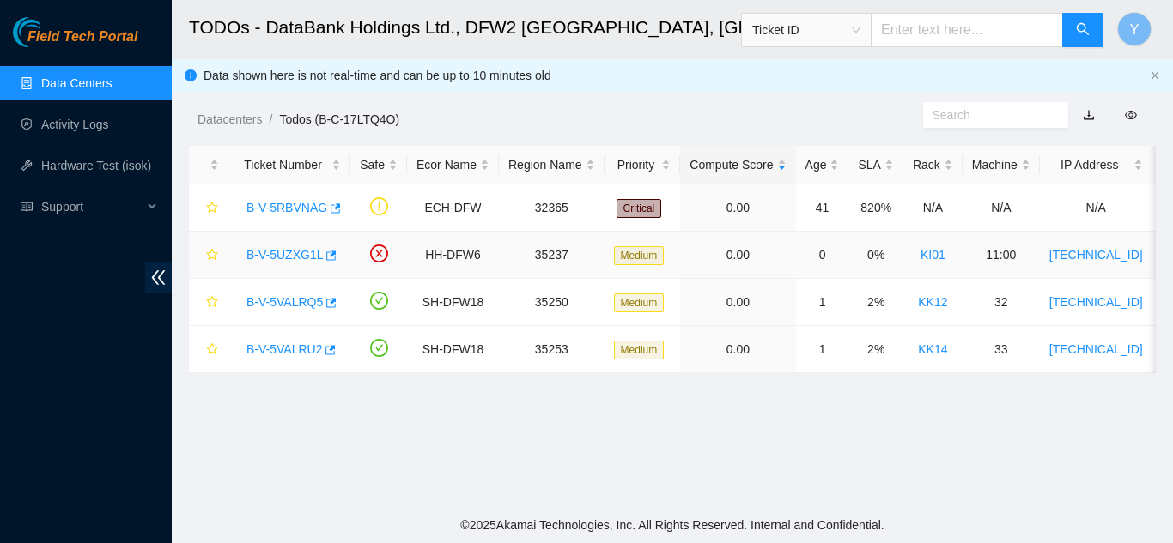
click at [276, 256] on link "B-V-5UZXG1L" at bounding box center [284, 255] width 76 height 14
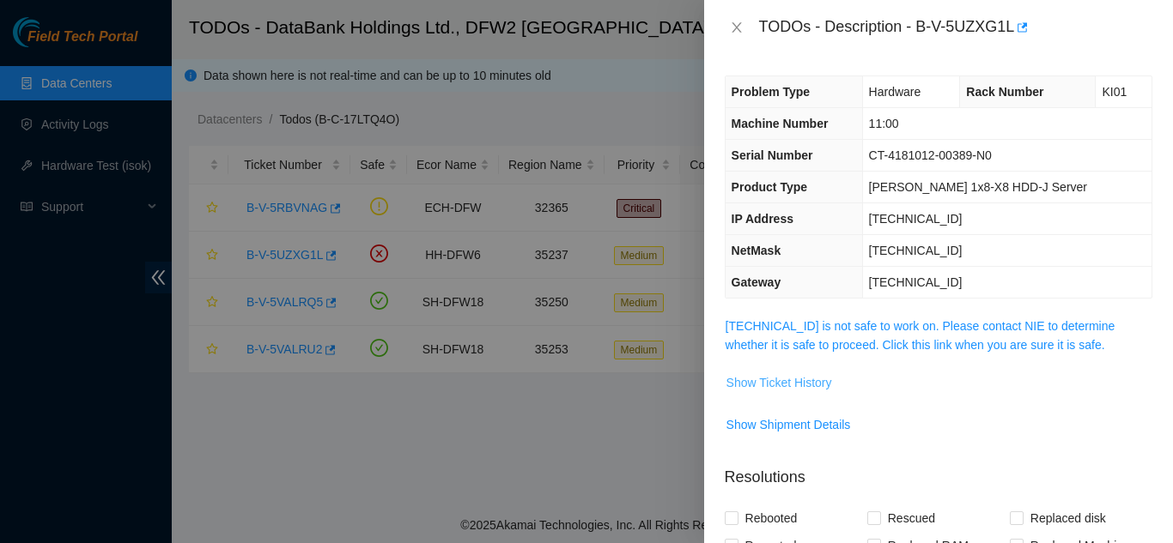
click at [777, 385] on span "Show Ticket History" at bounding box center [779, 382] width 106 height 19
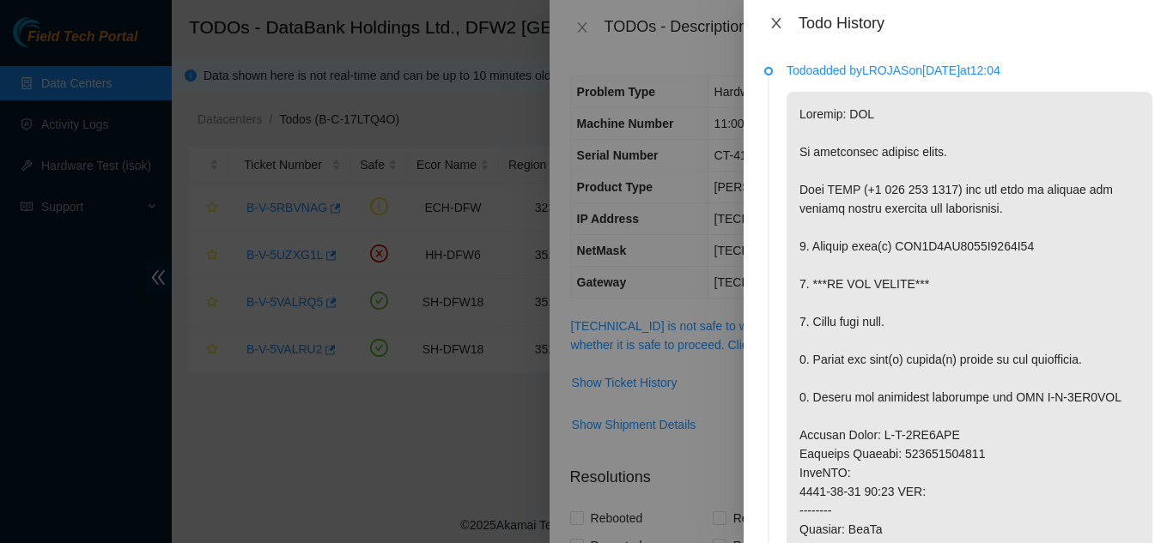
click at [775, 24] on icon "close" at bounding box center [775, 23] width 9 height 10
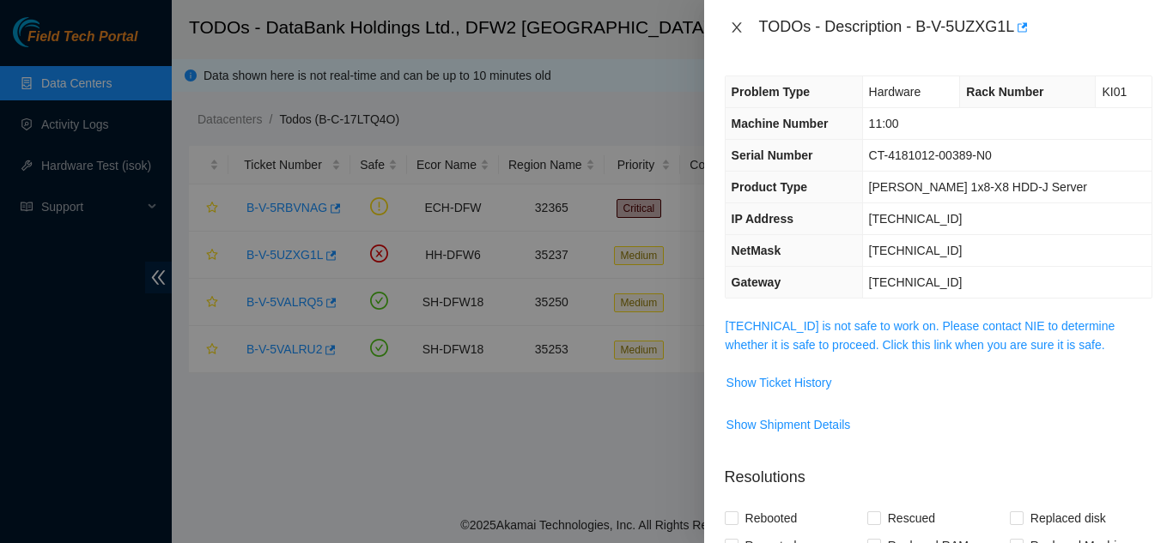
click at [736, 30] on icon "close" at bounding box center [737, 28] width 14 height 14
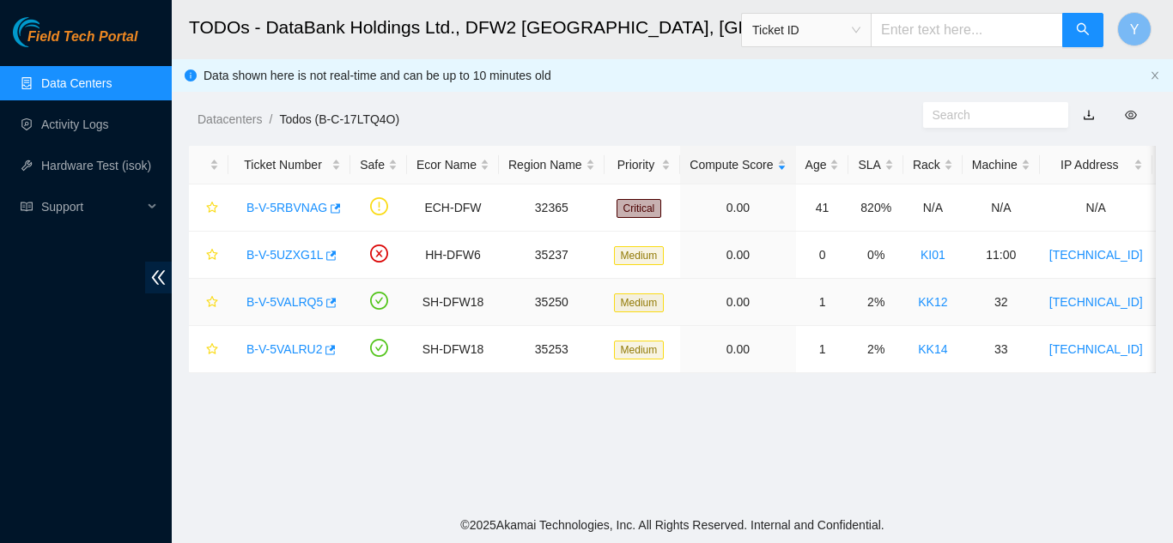
click at [291, 300] on link "B-V-5VALRQ5" at bounding box center [284, 302] width 76 height 14
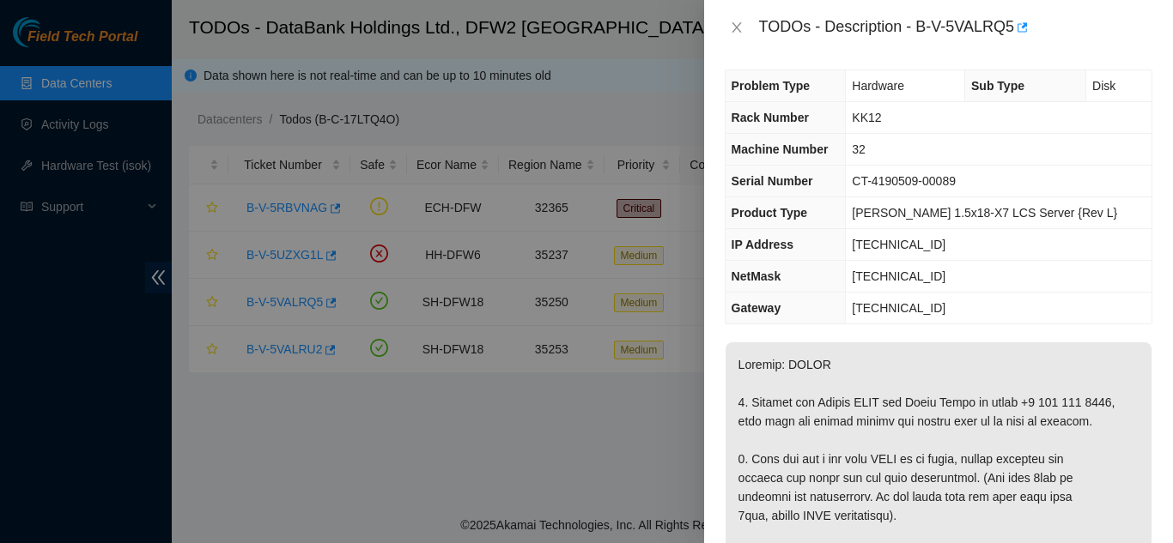
scroll to position [0, 0]
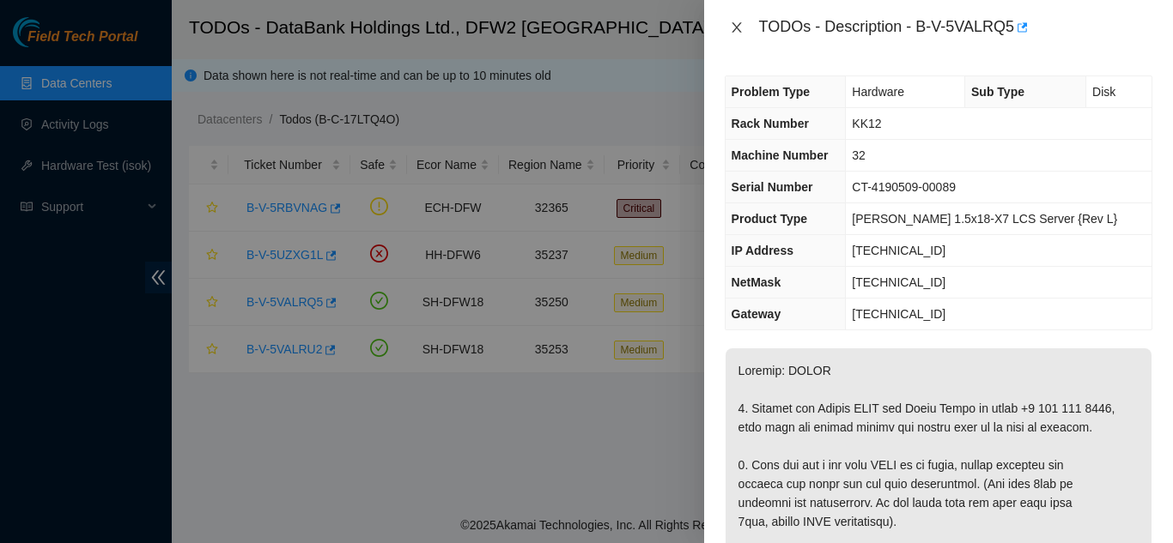
click at [738, 27] on icon "close" at bounding box center [737, 28] width 14 height 14
